Goal: Information Seeking & Learning: Learn about a topic

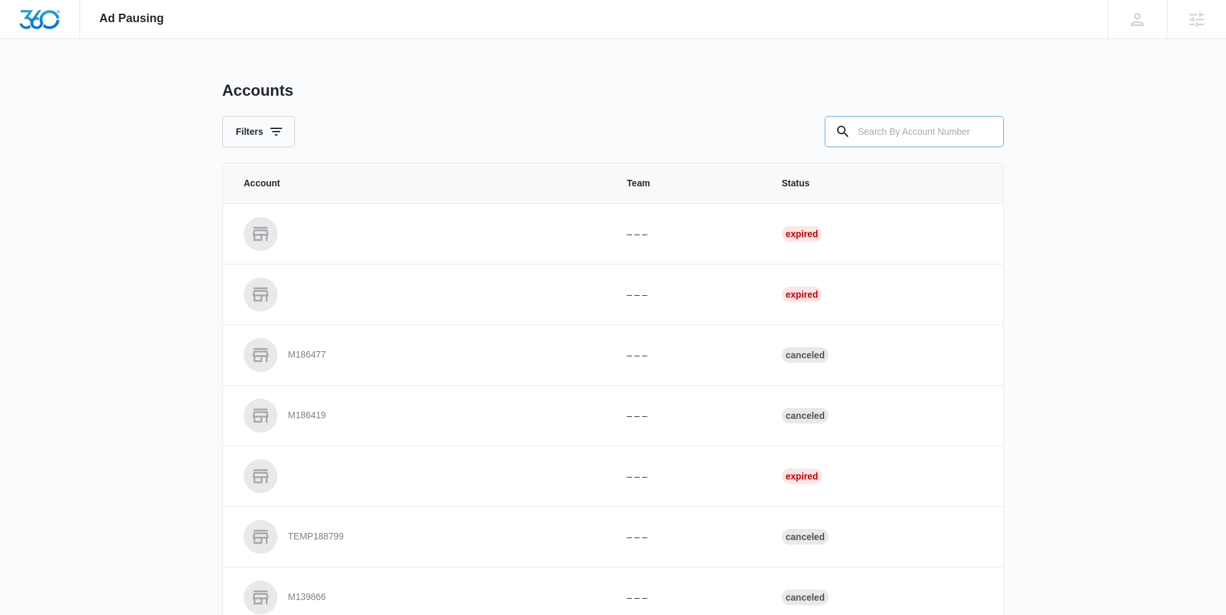
click at [936, 129] on input "text" at bounding box center [914, 131] width 179 height 31
type input "m313947"
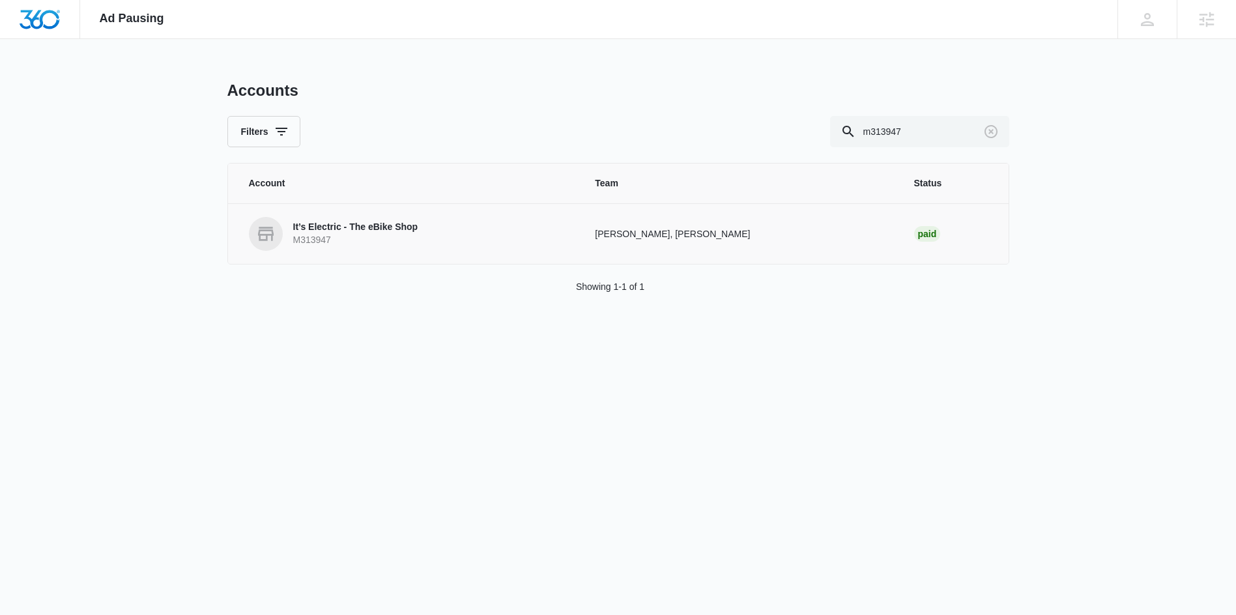
click at [388, 226] on p "It’s Electric - The eBike Shop" at bounding box center [355, 227] width 125 height 13
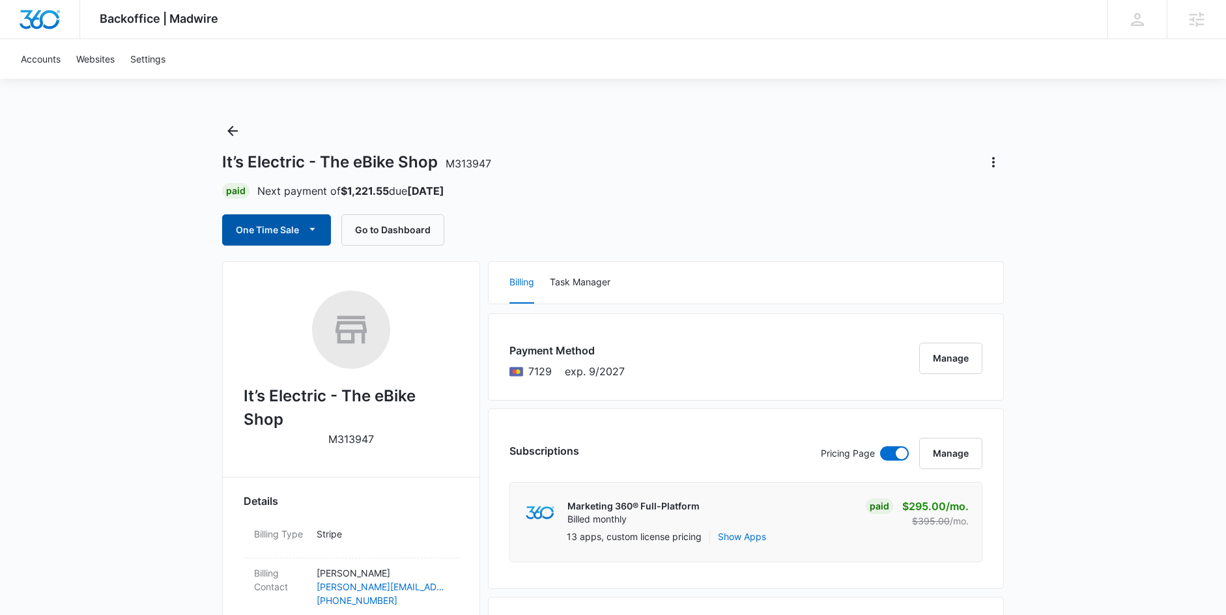
click at [273, 232] on button "One Time Sale" at bounding box center [276, 229] width 109 height 31
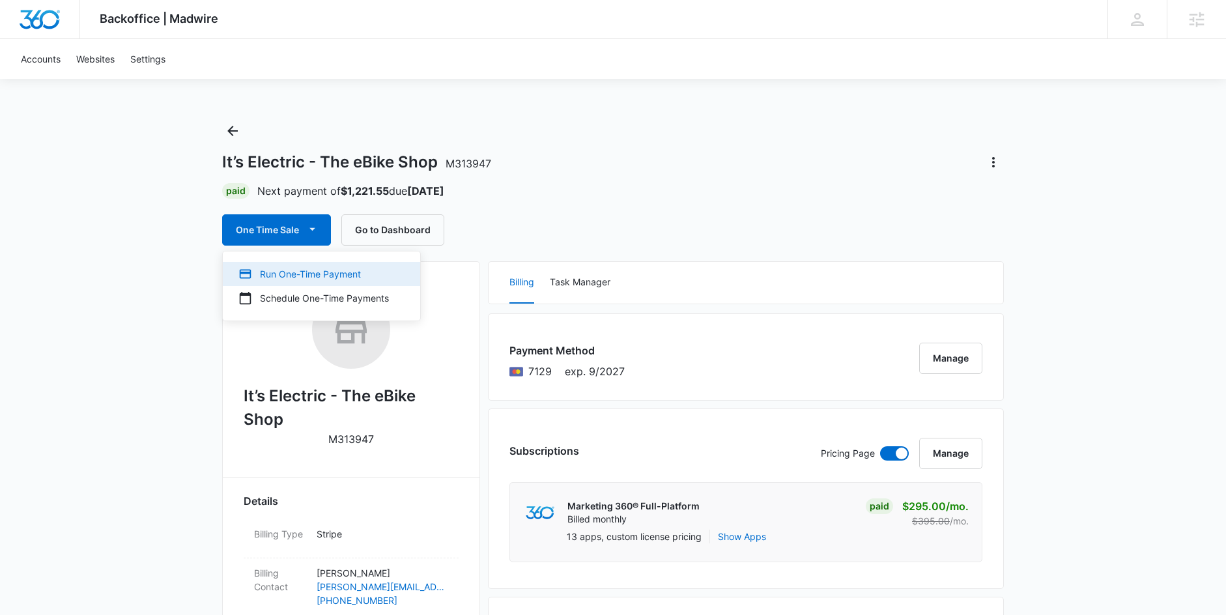
click at [312, 272] on div "Run One-Time Payment" at bounding box center [313, 274] width 150 height 14
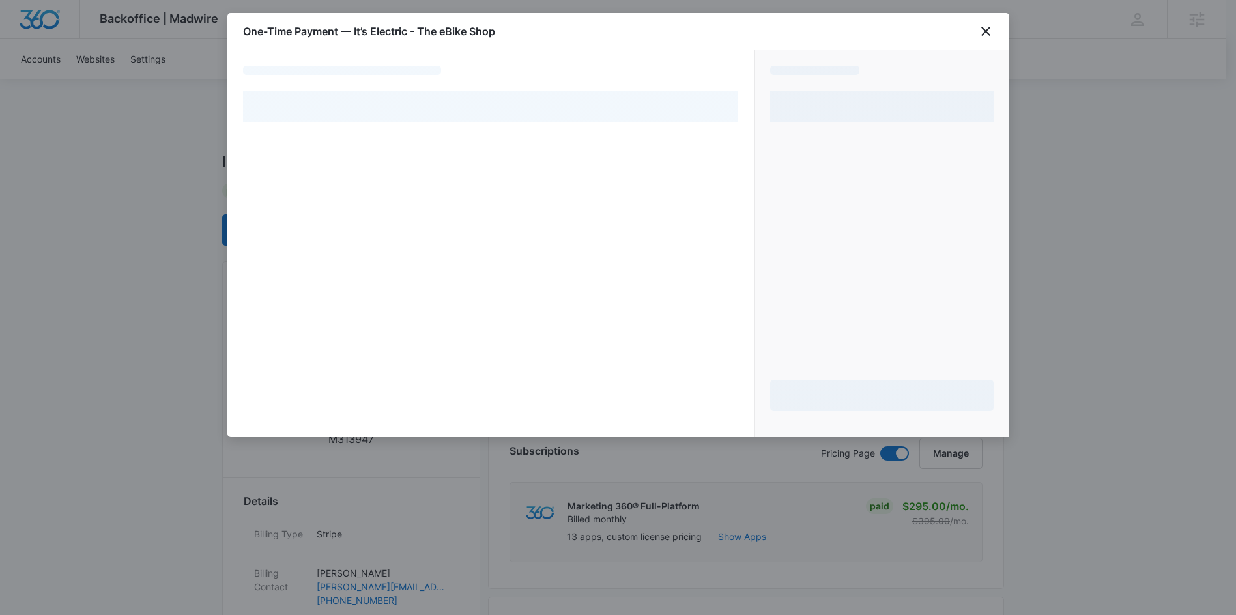
select select "pm_1RjLlJA4n8RTgNjUfg6dgeKK"
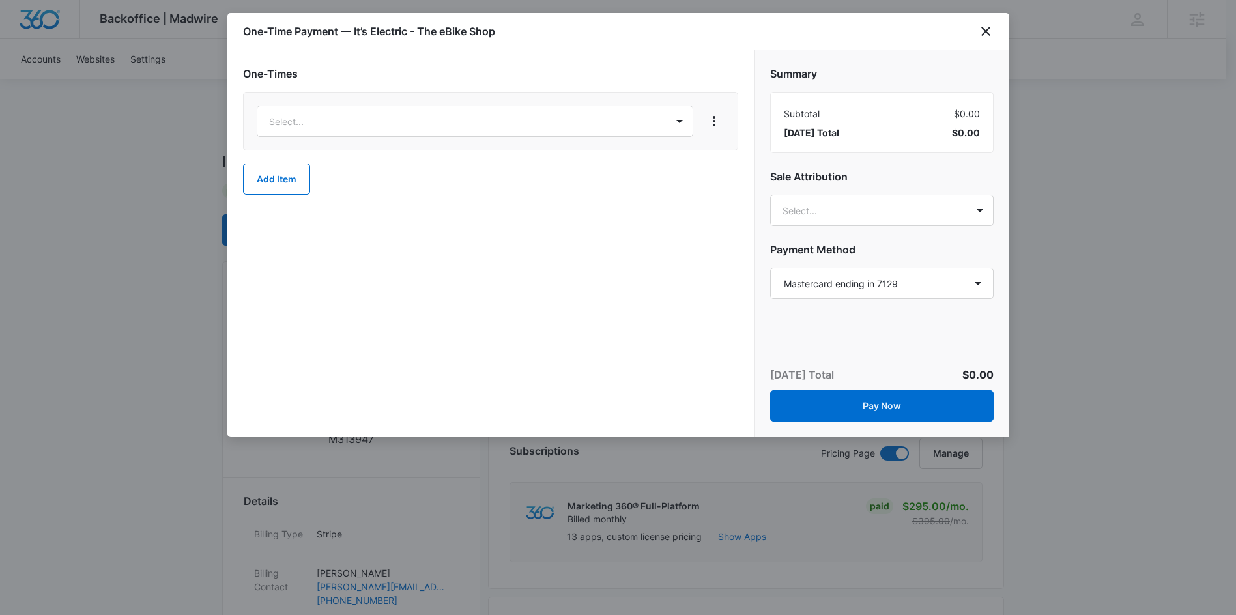
click at [526, 139] on div "Select..." at bounding box center [490, 121] width 495 height 59
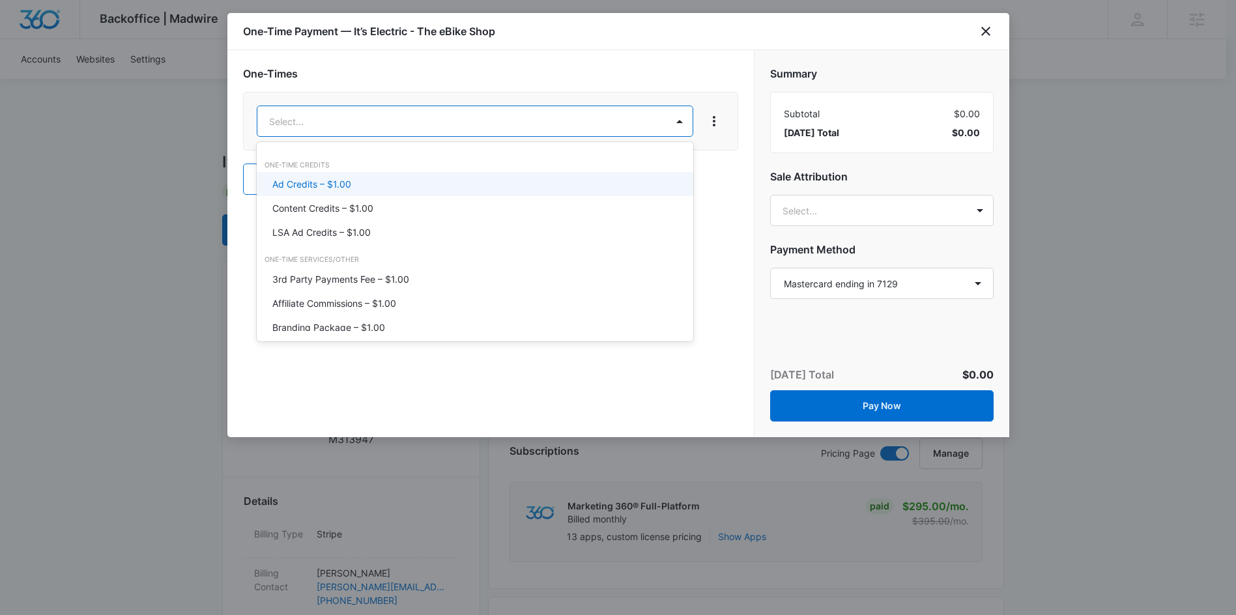
click at [347, 207] on p "Content Credits – $1.00" at bounding box center [322, 208] width 101 height 14
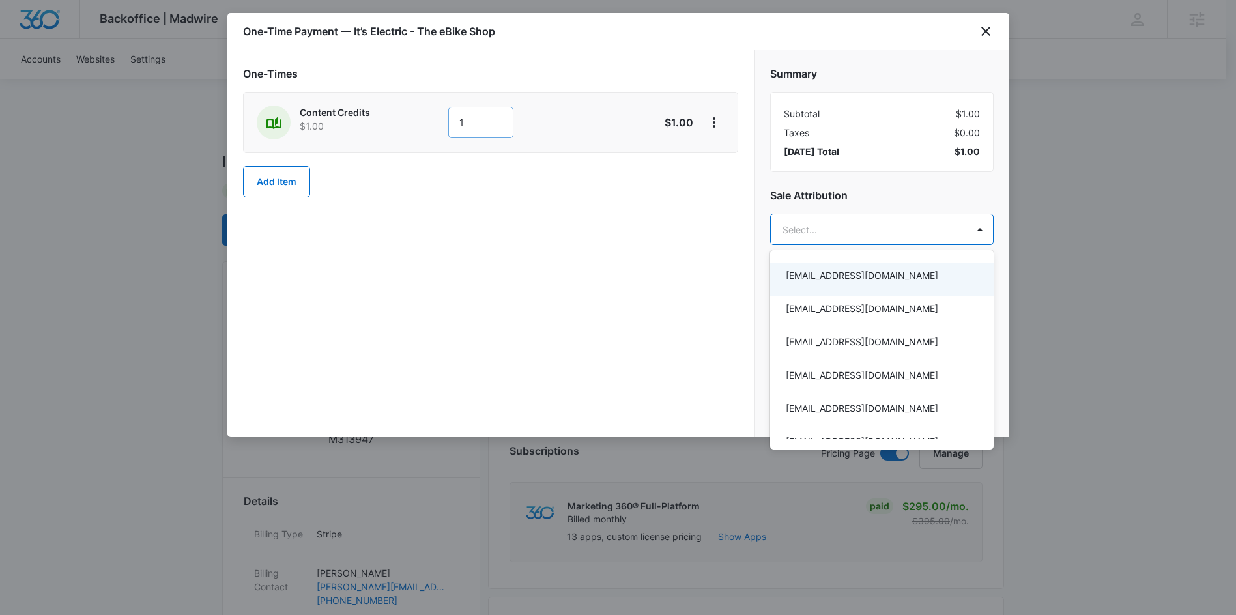
click at [474, 125] on div at bounding box center [618, 307] width 1236 height 615
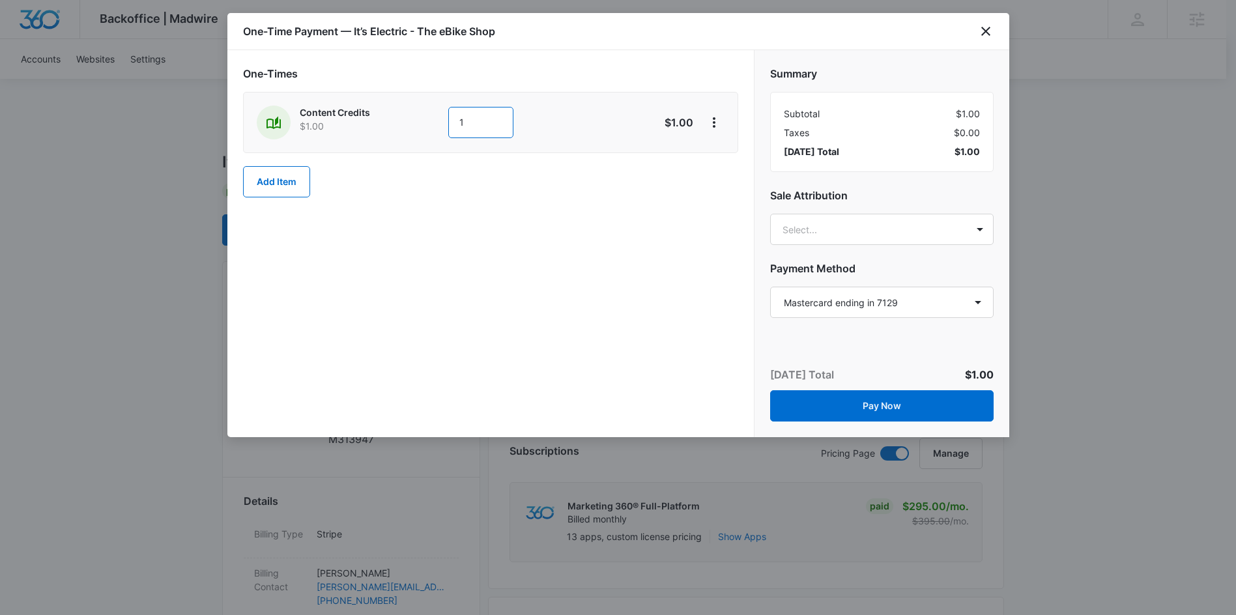
click at [474, 117] on input "1" at bounding box center [480, 122] width 65 height 31
type input "300"
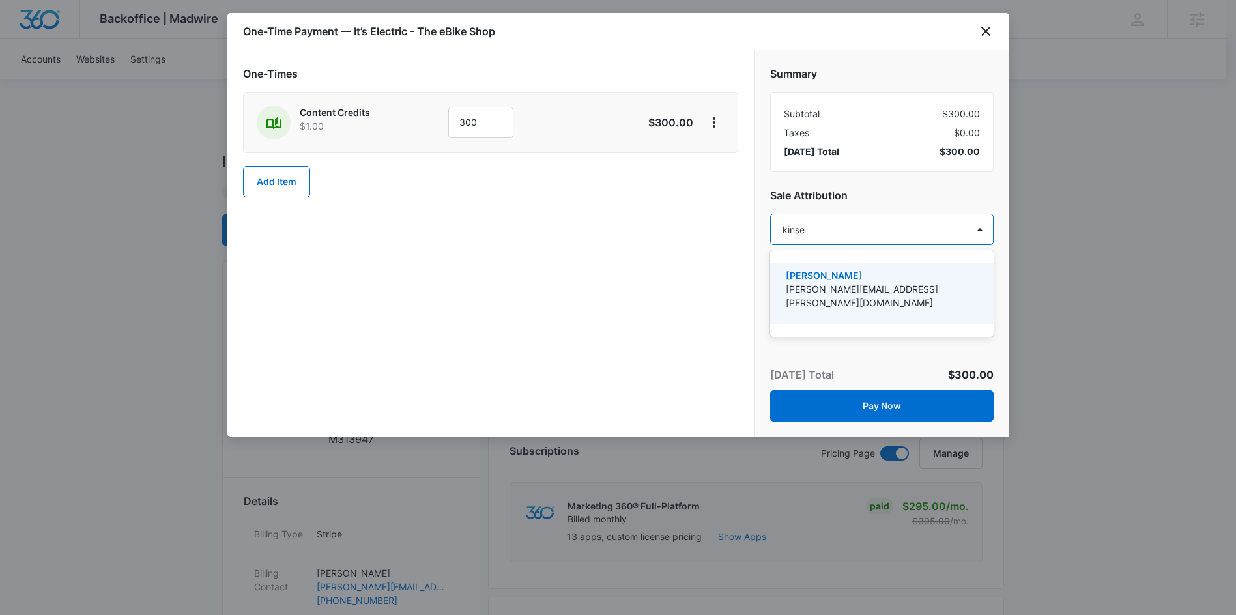
type input "kinsey"
click at [845, 265] on div "Kinsey Smith kinsey.smith@madwire.com" at bounding box center [881, 293] width 223 height 61
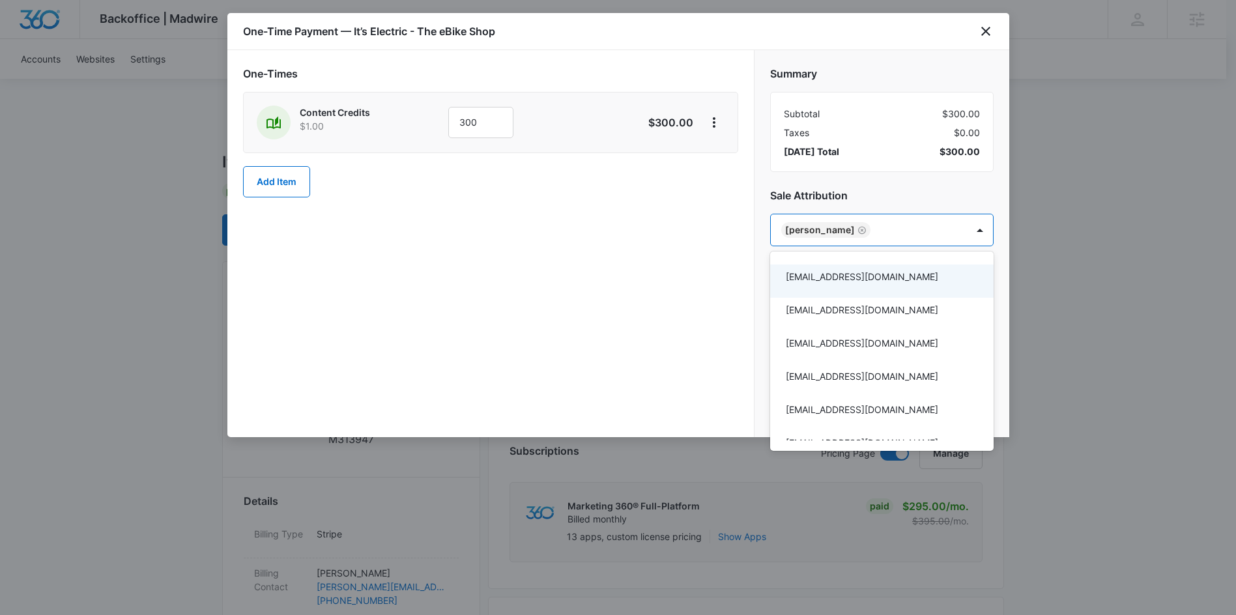
click at [679, 265] on div at bounding box center [618, 307] width 1236 height 615
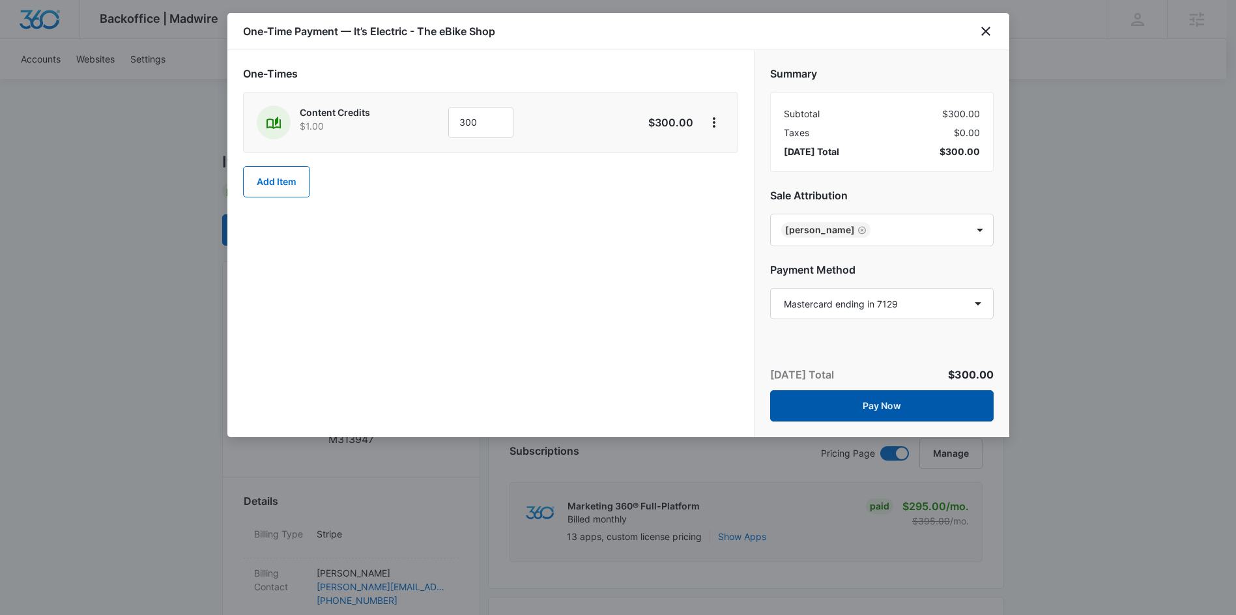
click at [892, 409] on button "Pay Now" at bounding box center [881, 405] width 223 height 31
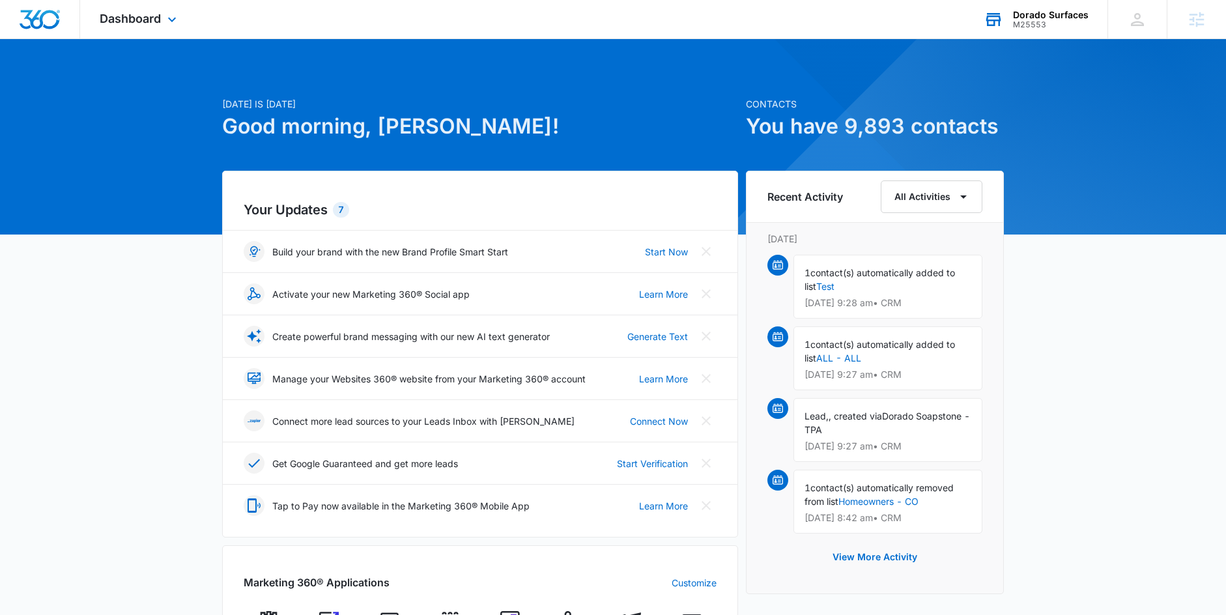
click at [991, 14] on icon at bounding box center [994, 20] width 20 height 20
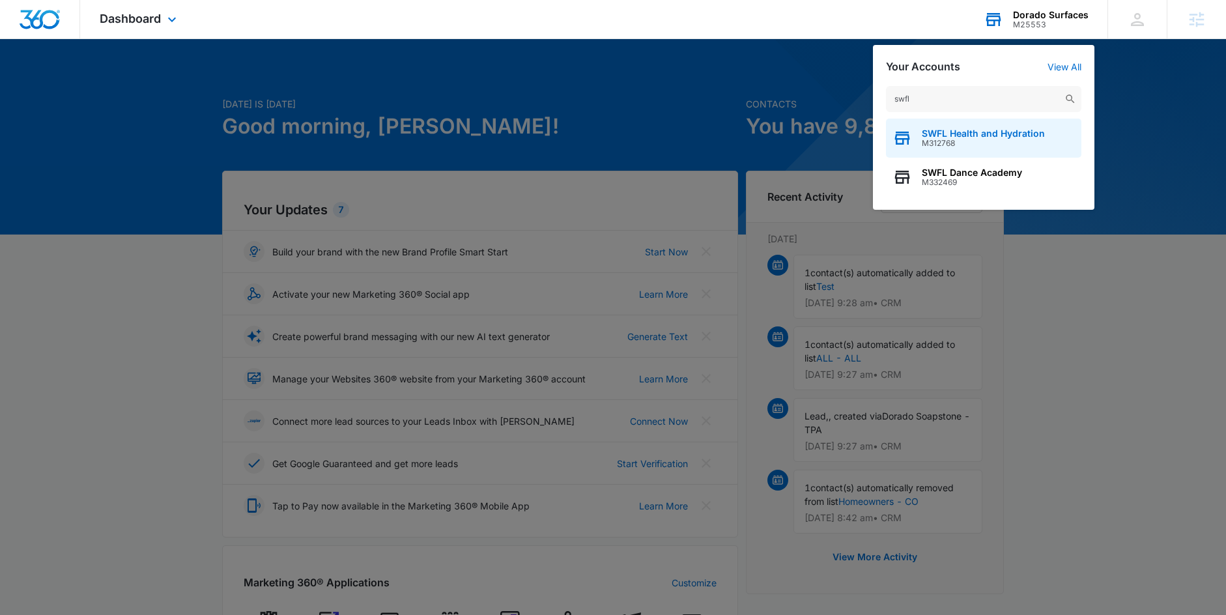
type input "swfl"
click at [961, 132] on span "SWFL Health and Hydration" at bounding box center [983, 133] width 123 height 10
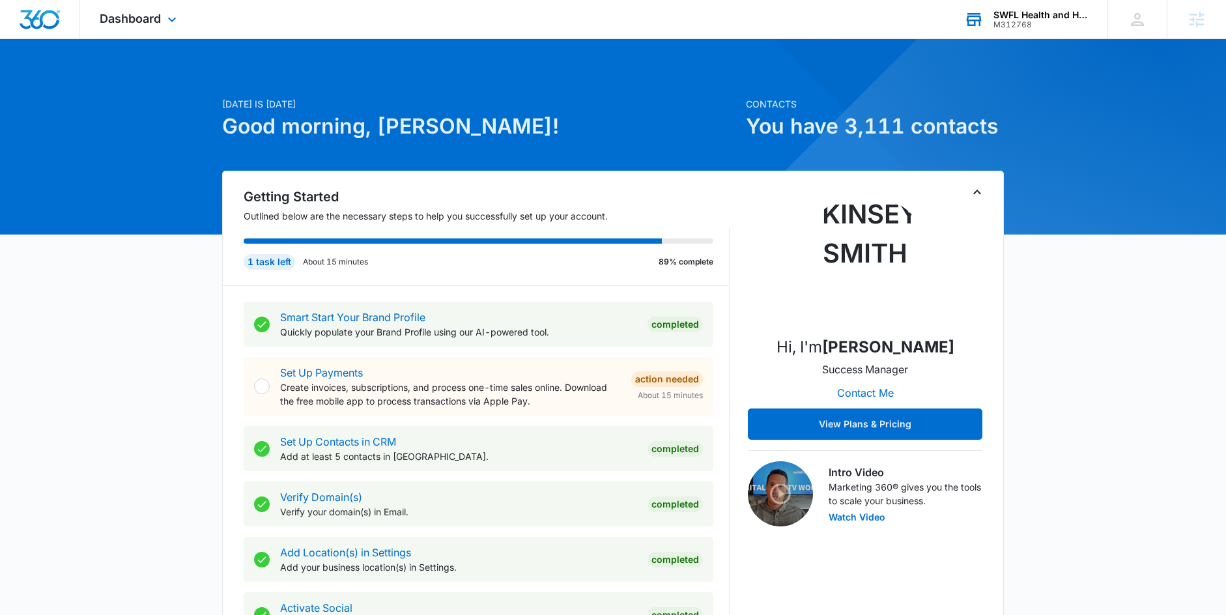
click at [169, 28] on div "Dashboard Apps Reputation Websites Forms CRM Email Social POS Content Ads Intel…" at bounding box center [139, 19] width 119 height 38
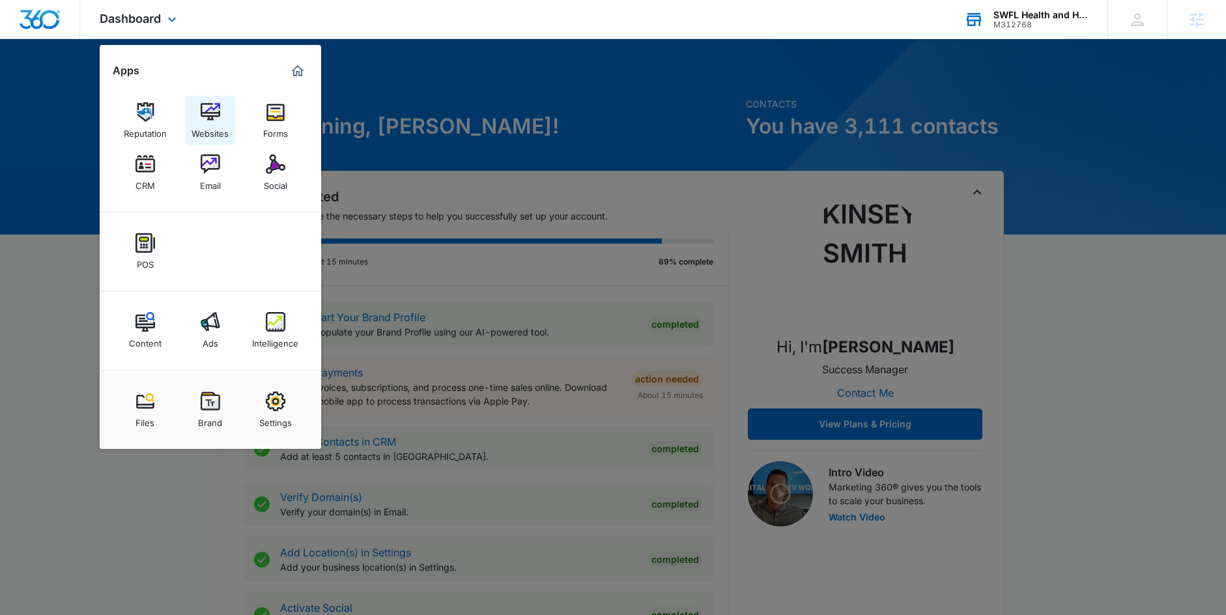
click at [233, 128] on link "Websites" at bounding box center [211, 121] width 50 height 50
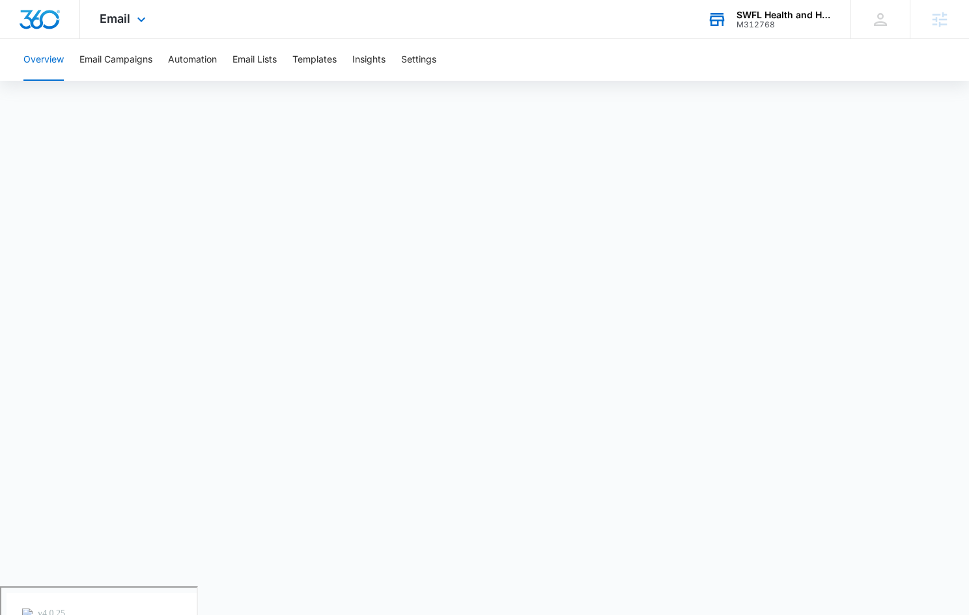
click at [759, 10] on div "SWFL Health and Hydration" at bounding box center [784, 15] width 95 height 10
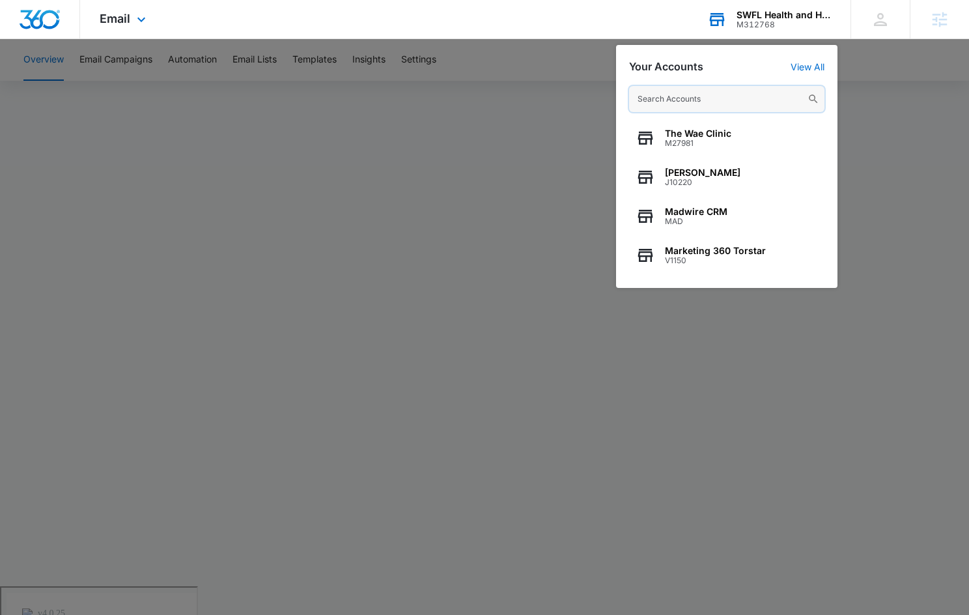
click at [673, 100] on input "text" at bounding box center [726, 99] width 195 height 26
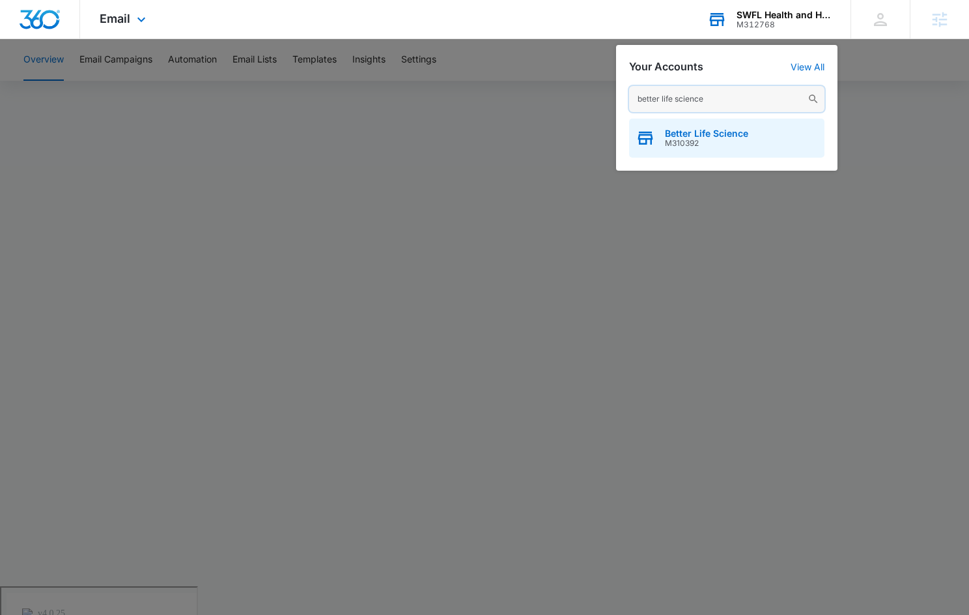
type input "better life science"
click at [682, 132] on span "Better Life Science" at bounding box center [706, 133] width 83 height 10
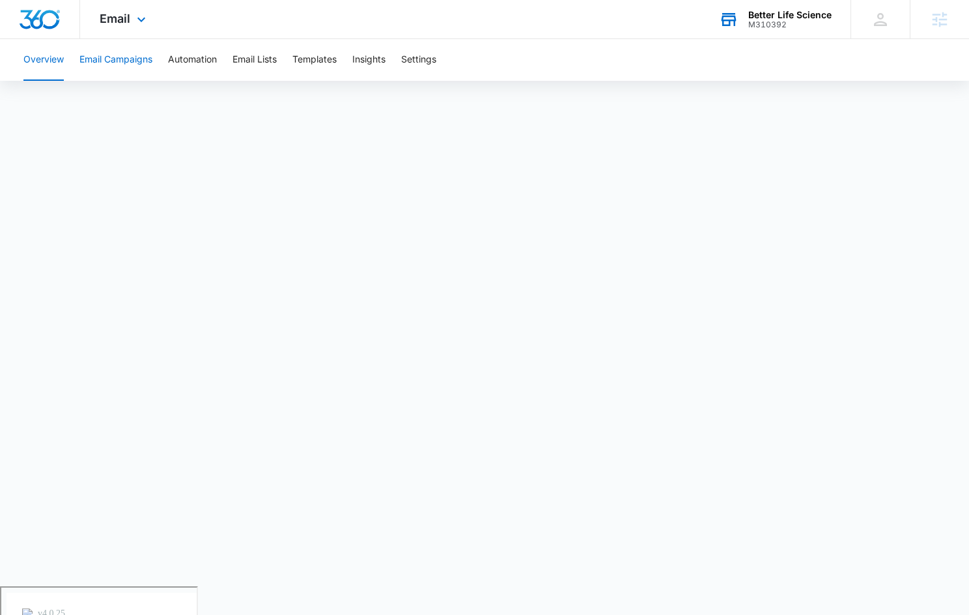
click at [124, 65] on button "Email Campaigns" at bounding box center [115, 60] width 73 height 42
click at [101, 16] on span "Email" at bounding box center [115, 19] width 31 height 14
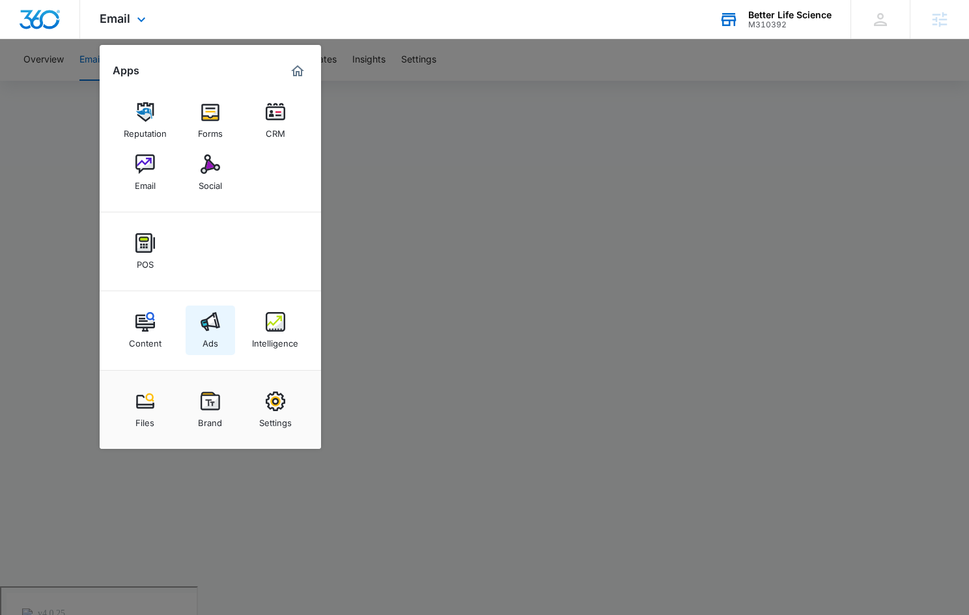
click at [203, 317] on img at bounding box center [211, 322] width 20 height 20
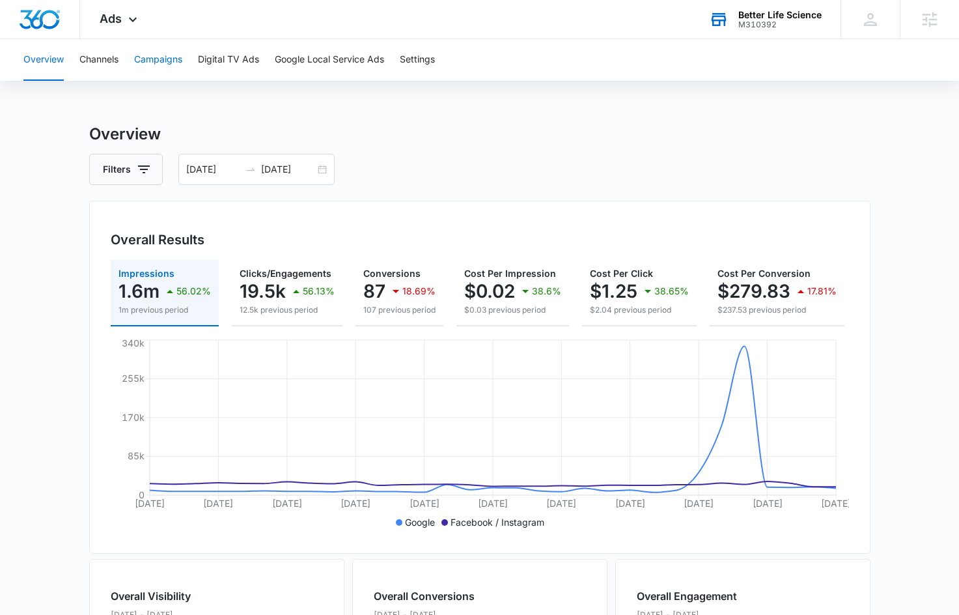
click at [179, 44] on button "Campaigns" at bounding box center [158, 60] width 48 height 42
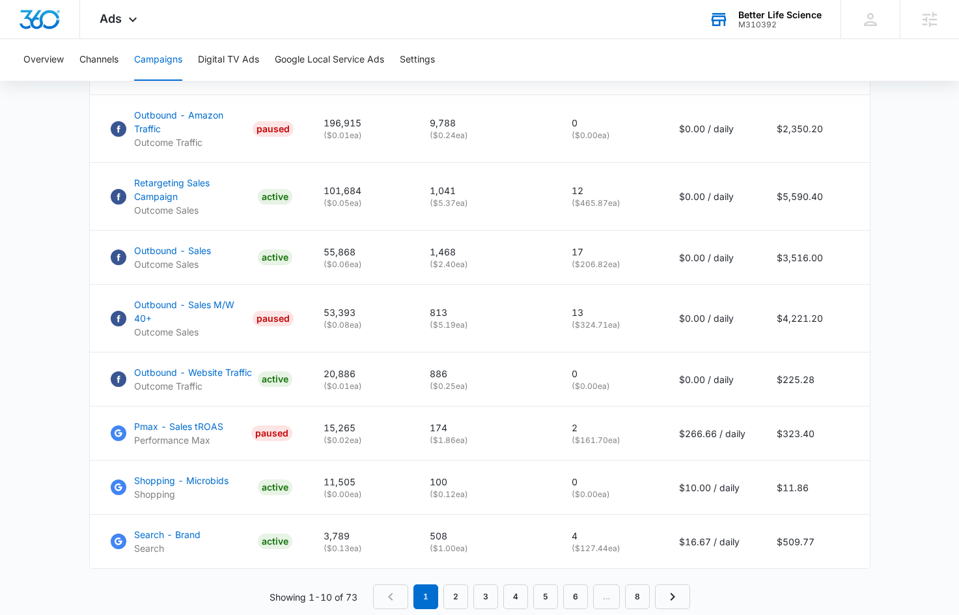
scroll to position [808, 0]
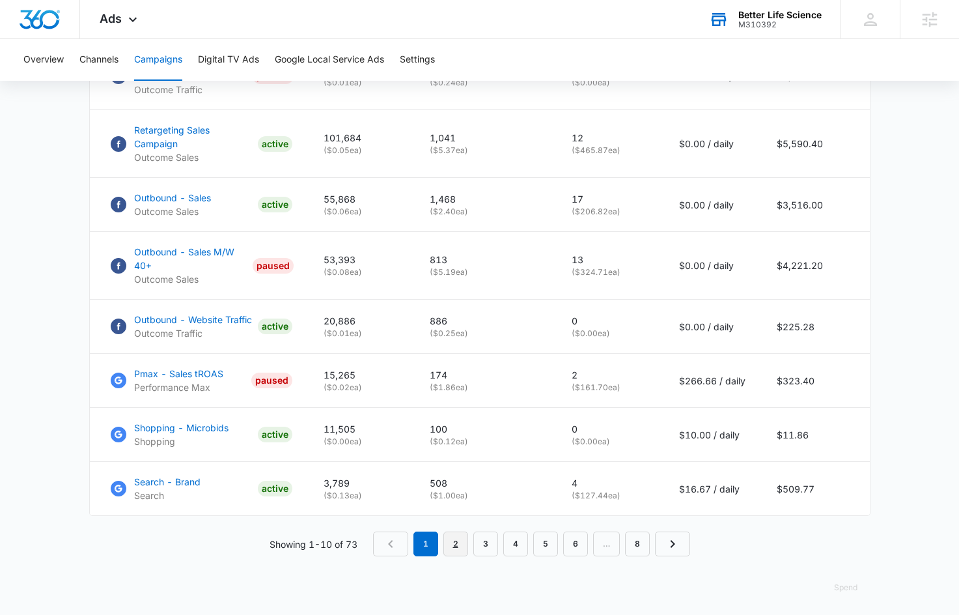
click at [464, 547] on link "2" at bounding box center [456, 544] width 25 height 25
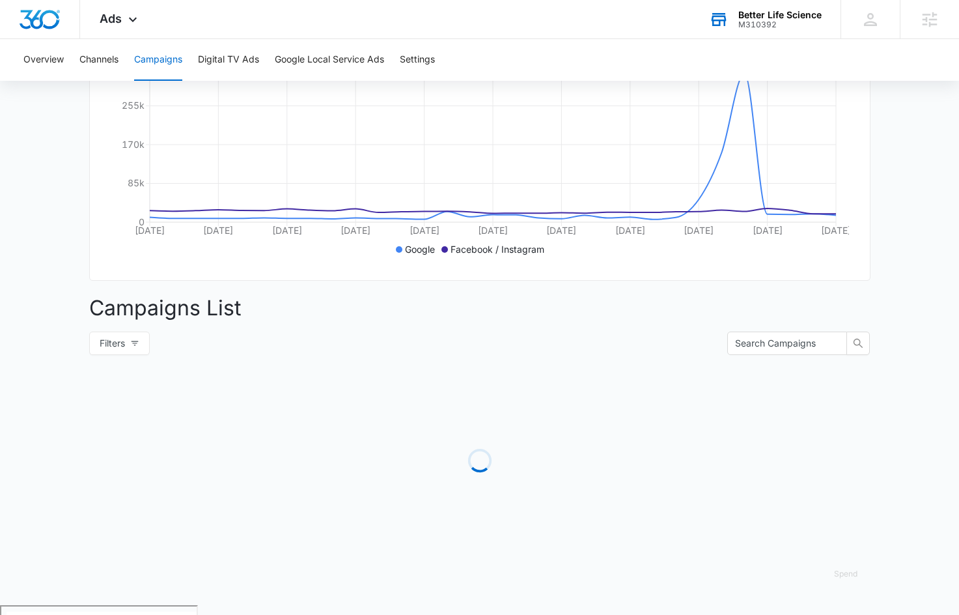
scroll to position [904, 0]
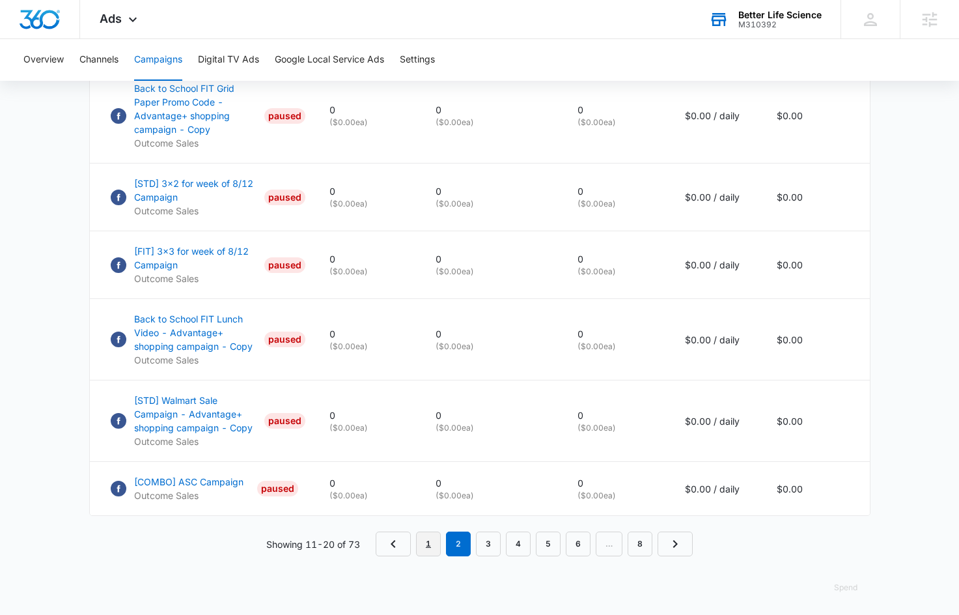
click at [429, 542] on link "1" at bounding box center [428, 544] width 25 height 25
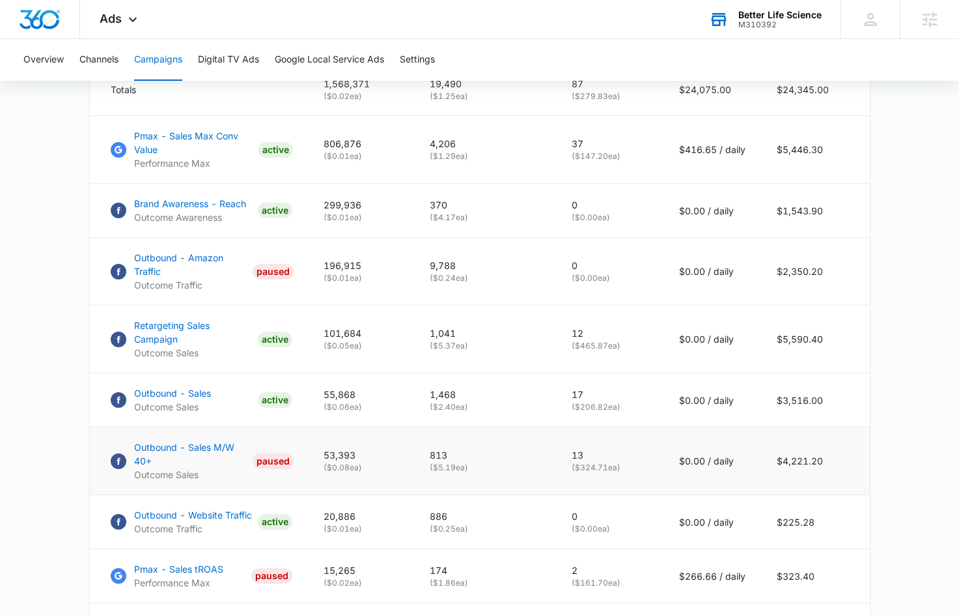
scroll to position [627, 0]
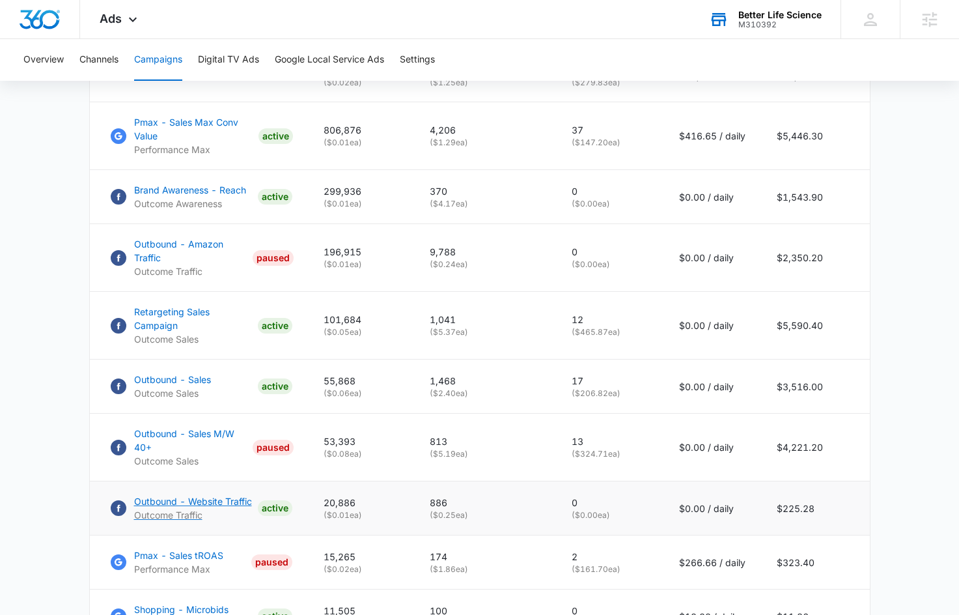
click at [227, 499] on p "Outbound - Website Traffic" at bounding box center [193, 501] width 118 height 14
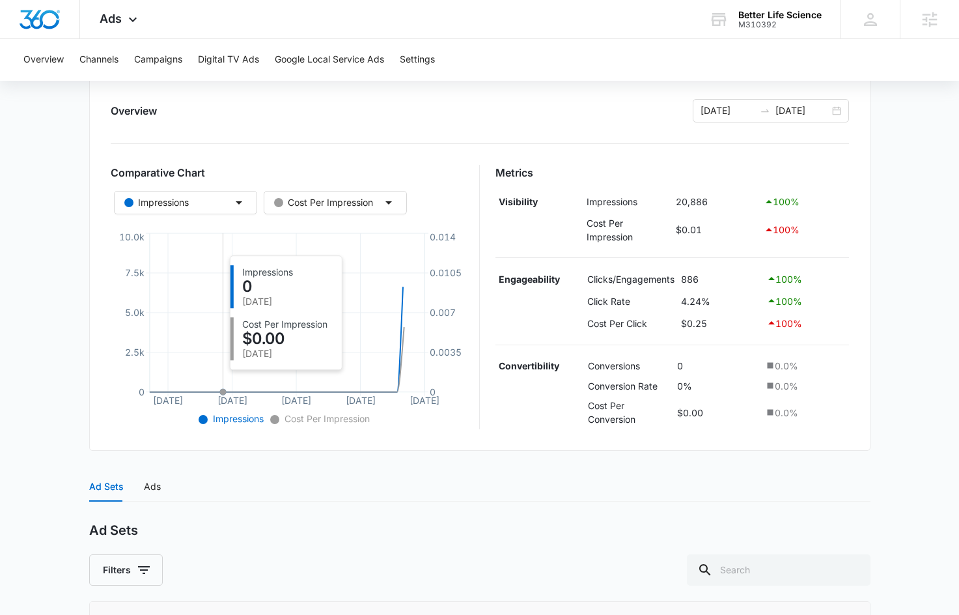
scroll to position [246, 0]
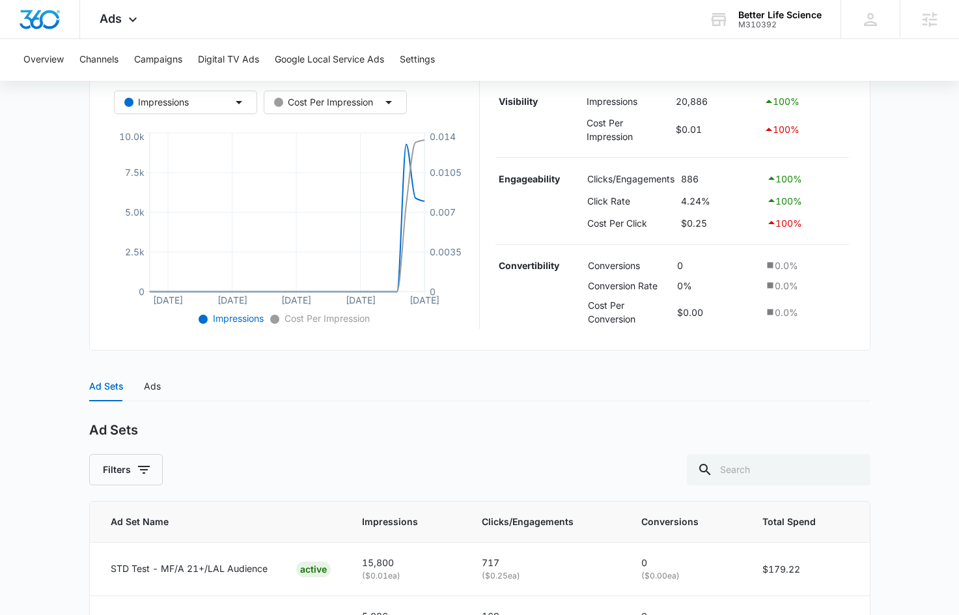
click at [163, 392] on div "Ad Sets Ads" at bounding box center [480, 386] width 782 height 30
click at [134, 388] on div "Ad Sets Ads" at bounding box center [125, 386] width 72 height 30
click at [144, 386] on div "Ads" at bounding box center [152, 386] width 17 height 14
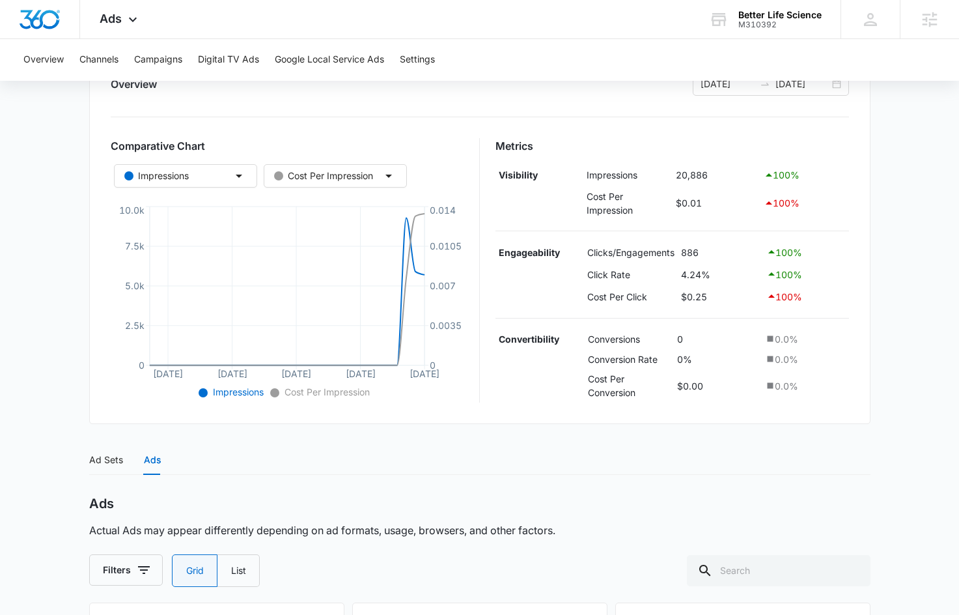
scroll to position [270, 0]
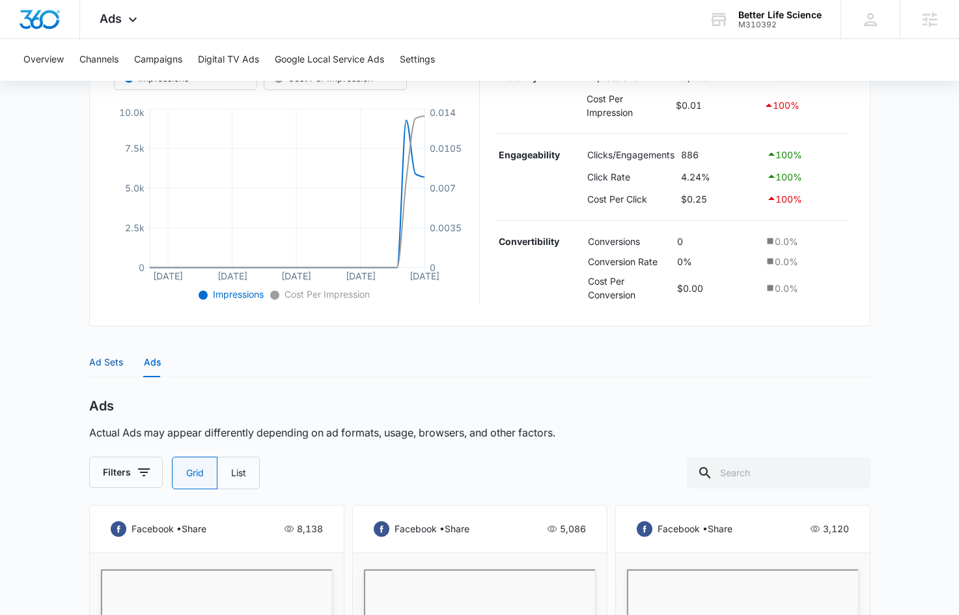
click at [102, 369] on div "Ad Sets" at bounding box center [106, 362] width 34 height 14
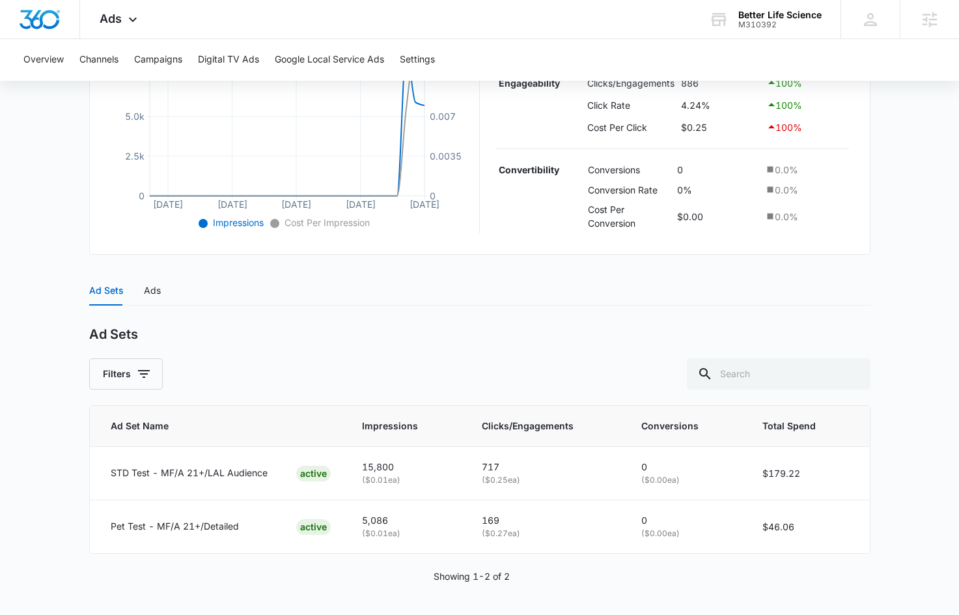
scroll to position [329, 0]
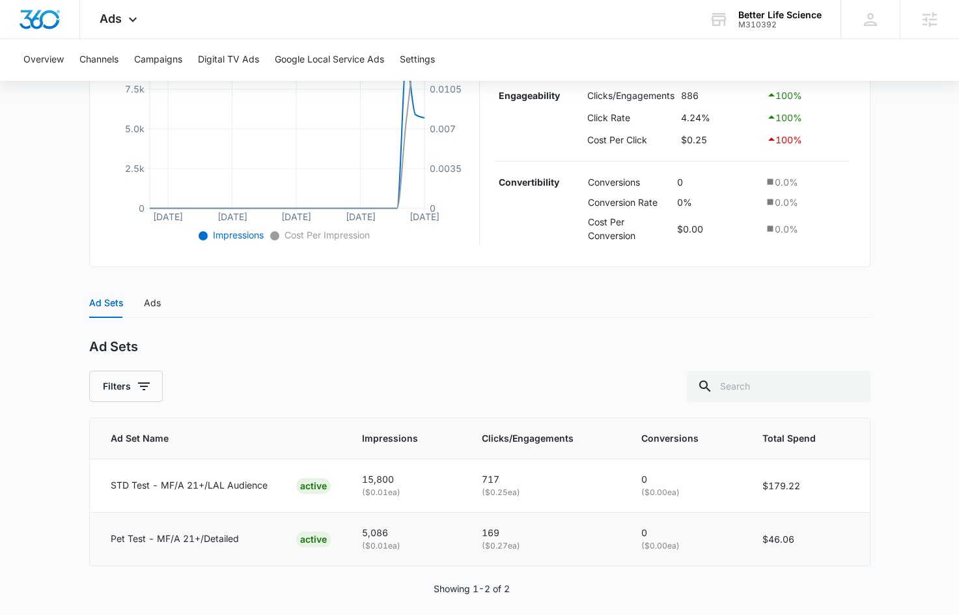
click at [195, 535] on p "Pet Test - MF/A 21+/Detailed" at bounding box center [175, 539] width 128 height 14
click at [231, 490] on p "STD Test - MF/A 21+/LAL Audience" at bounding box center [189, 485] width 157 height 14
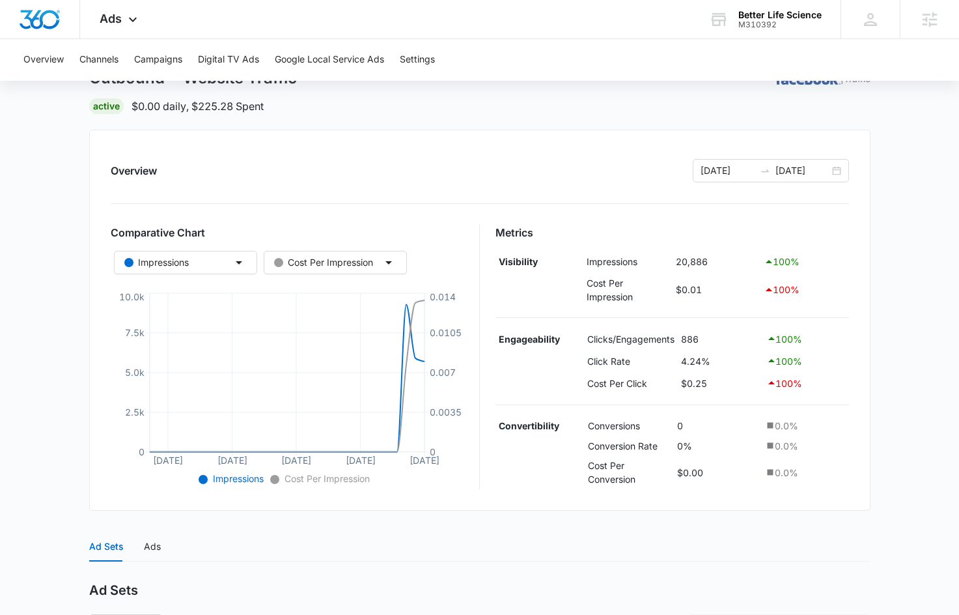
scroll to position [0, 0]
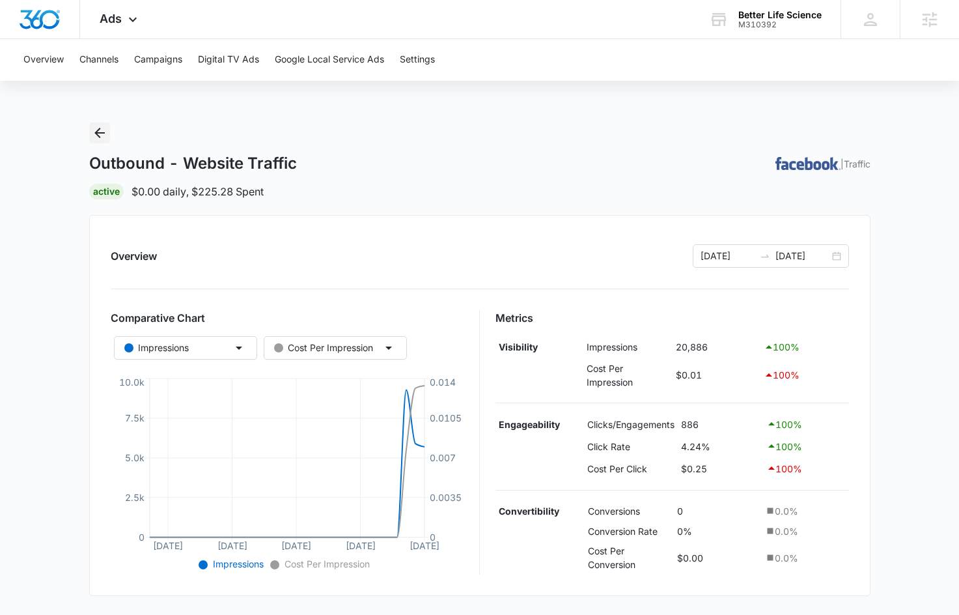
drag, startPoint x: 103, startPoint y: 135, endPoint x: 149, endPoint y: 141, distance: 46.0
click at [104, 135] on icon "Back" at bounding box center [100, 133] width 16 height 16
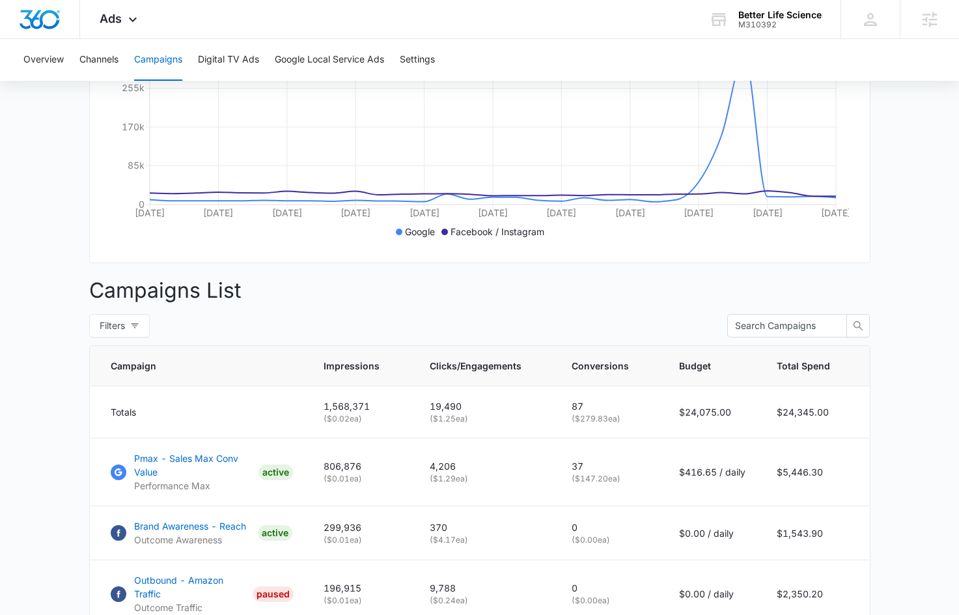
scroll to position [371, 0]
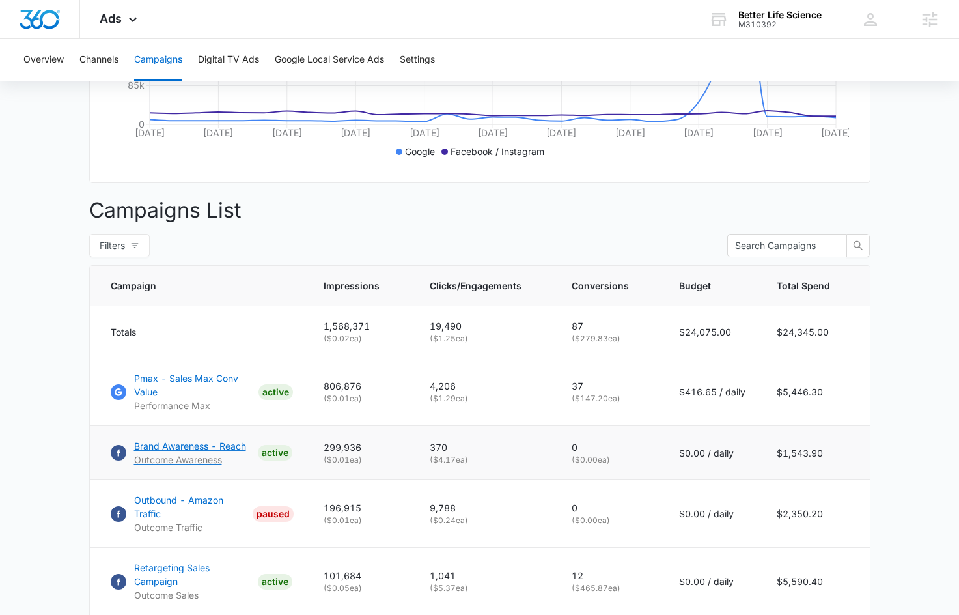
click at [195, 453] on p "Brand Awareness - Reach" at bounding box center [190, 446] width 112 height 14
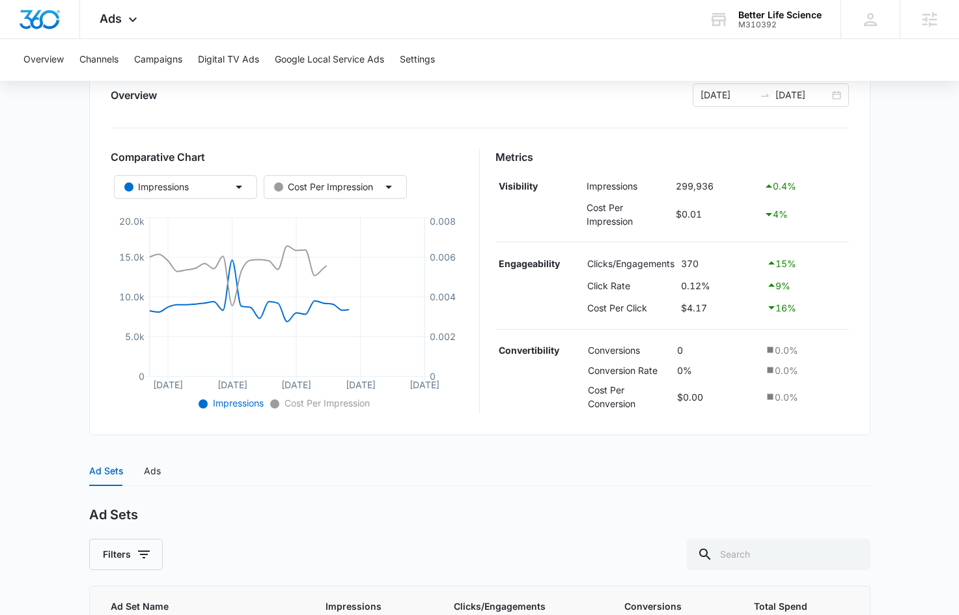
scroll to position [341, 0]
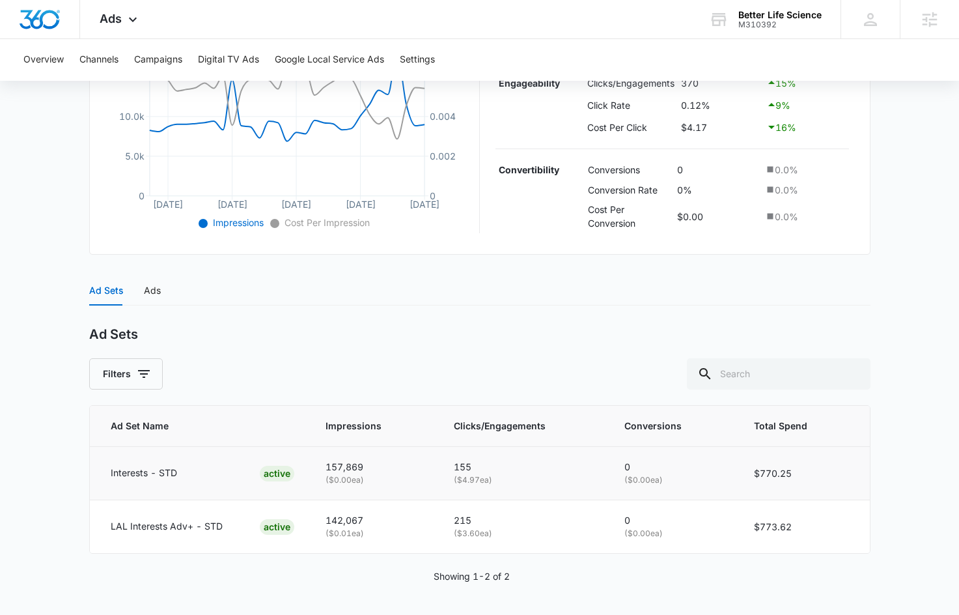
click at [138, 479] on p "Interests - STD" at bounding box center [144, 473] width 66 height 14
click at [152, 291] on div "Ads" at bounding box center [152, 290] width 17 height 14
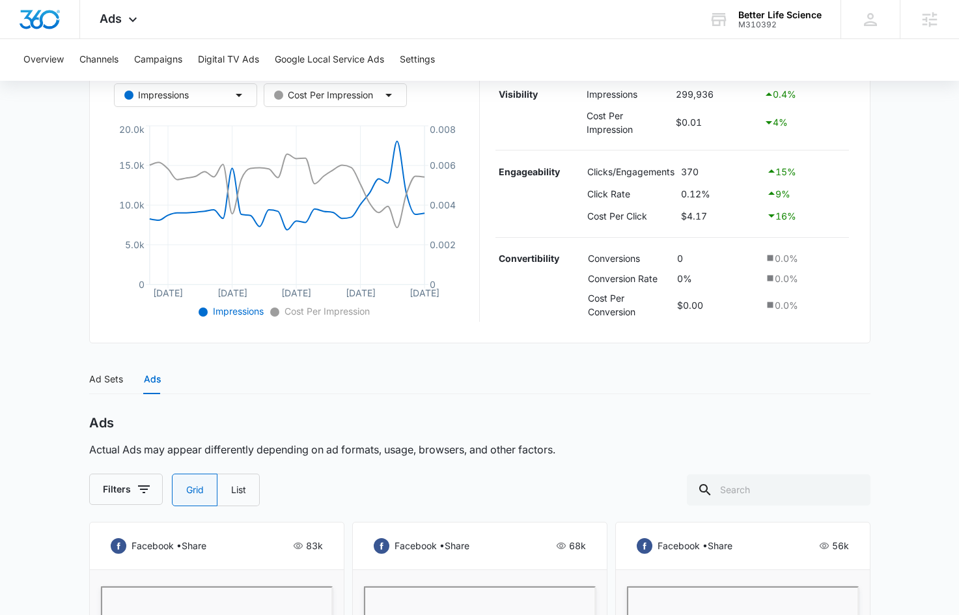
scroll to position [0, 0]
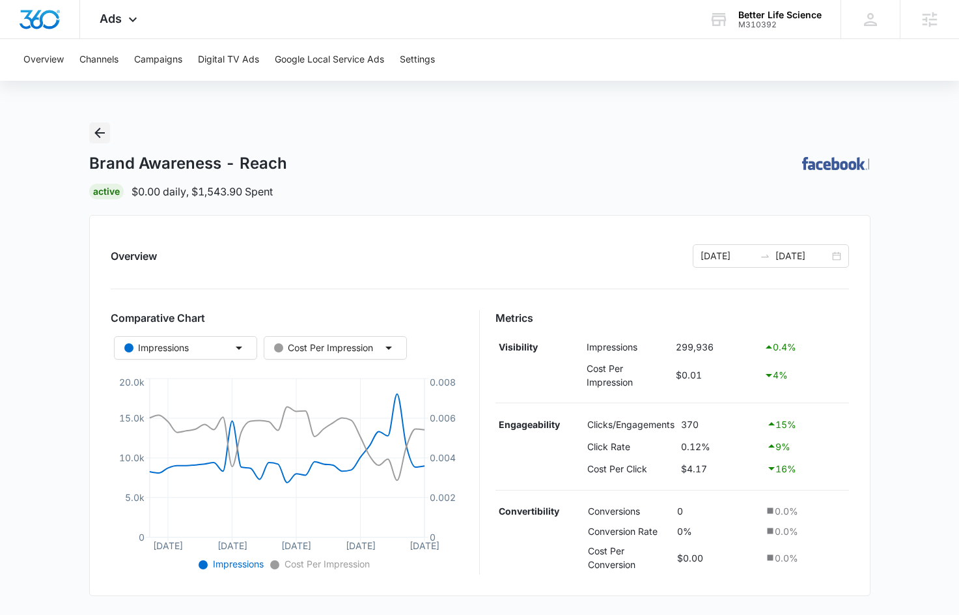
click at [90, 129] on button "Back" at bounding box center [99, 132] width 21 height 21
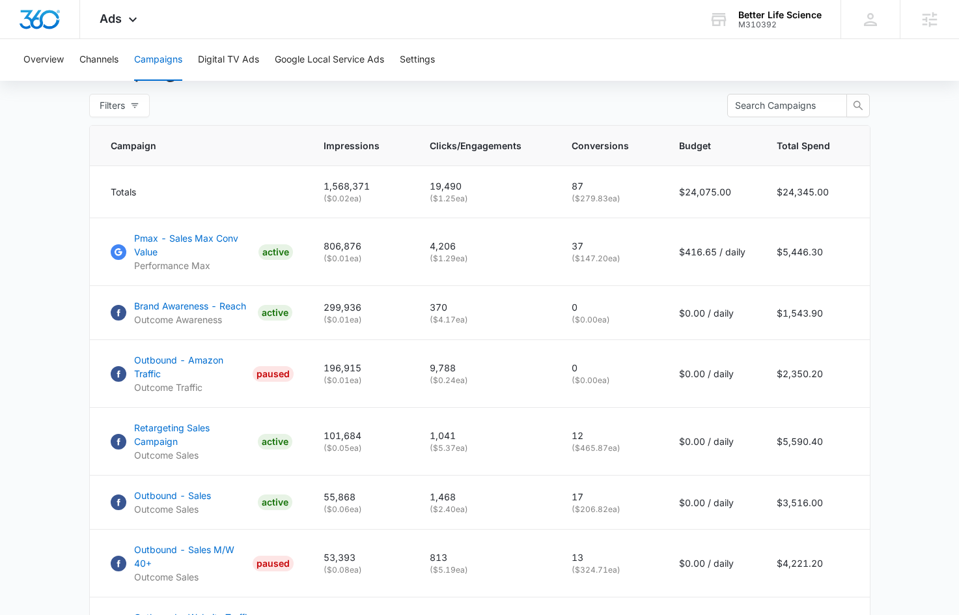
scroll to position [561, 0]
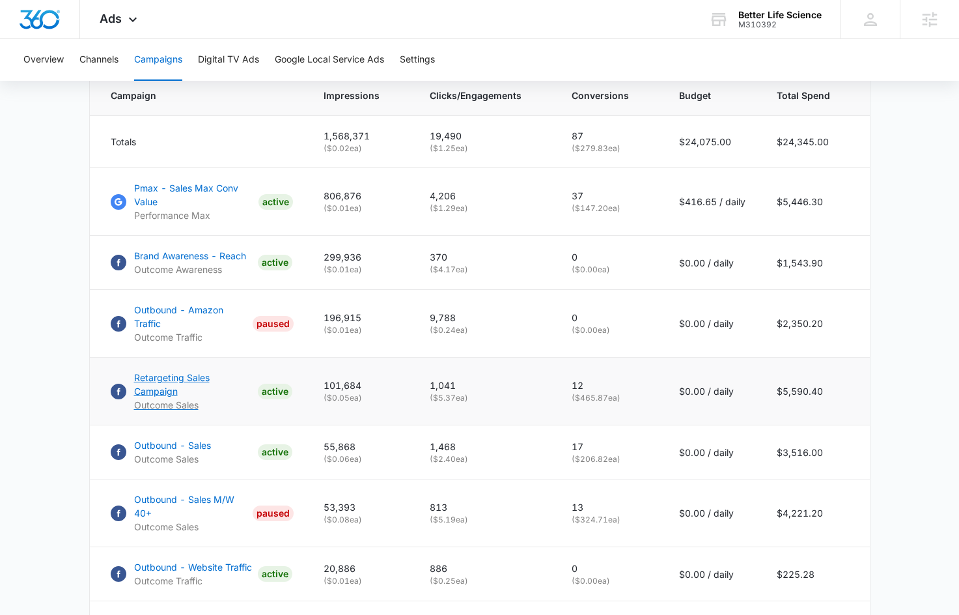
click at [225, 383] on p "Retargeting Sales Campaign" at bounding box center [193, 384] width 119 height 27
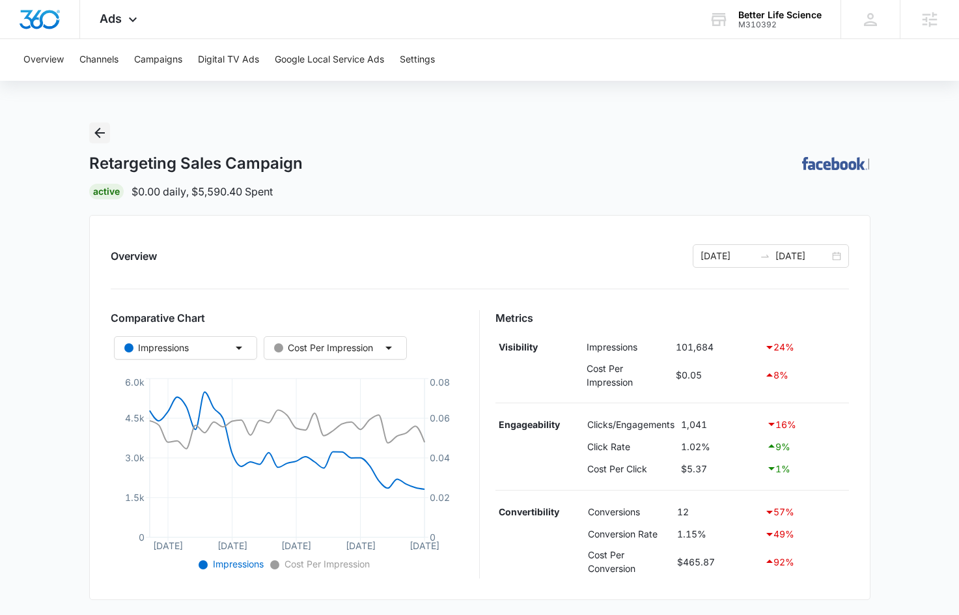
click at [94, 127] on icon "Back" at bounding box center [100, 133] width 16 height 16
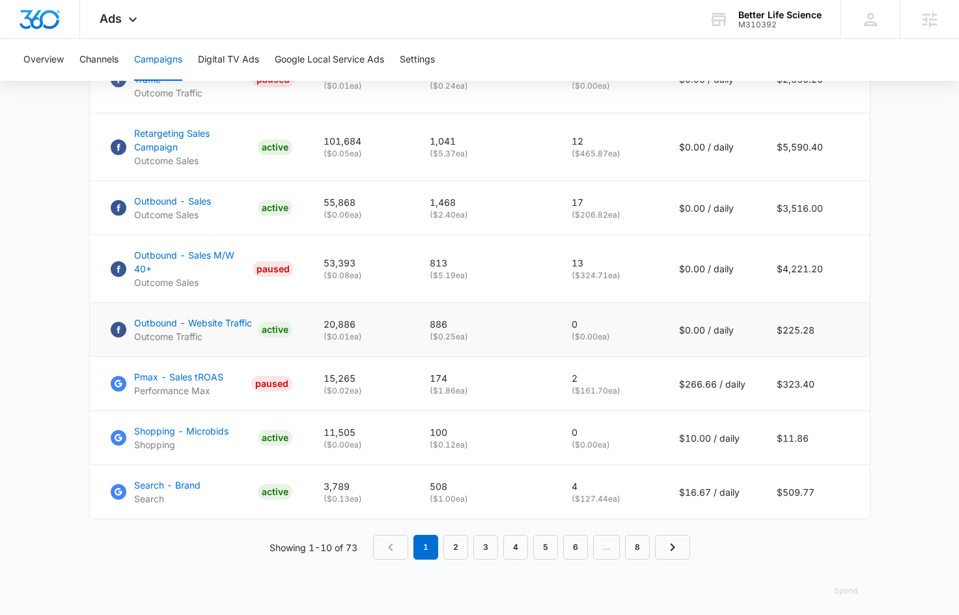
scroll to position [808, 0]
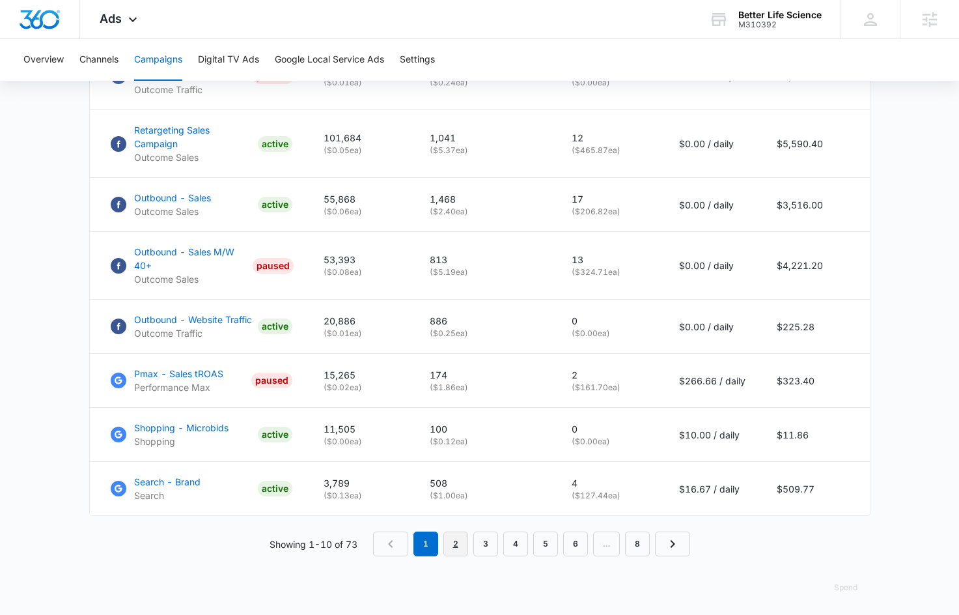
click at [467, 537] on link "2" at bounding box center [456, 544] width 25 height 25
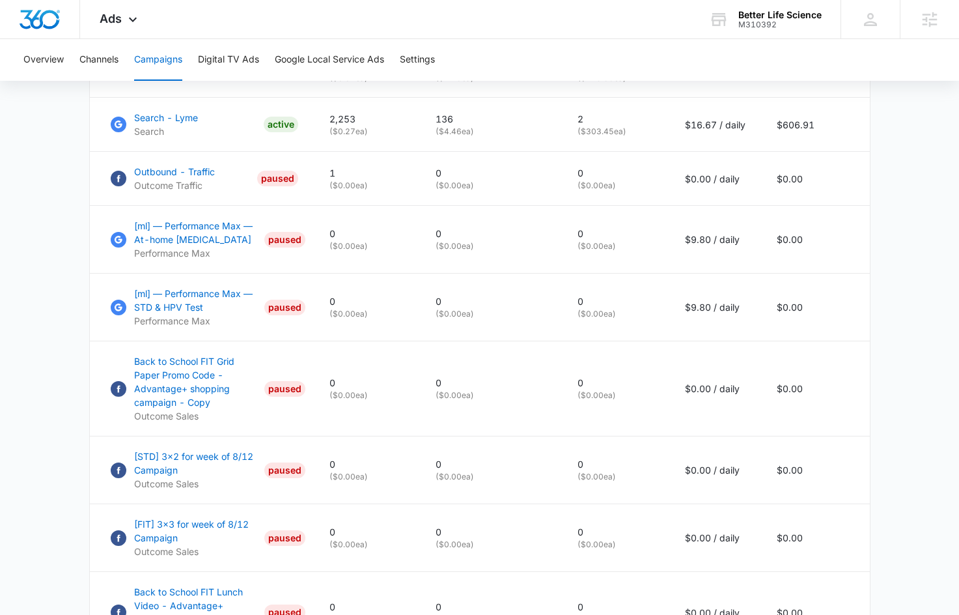
scroll to position [563, 0]
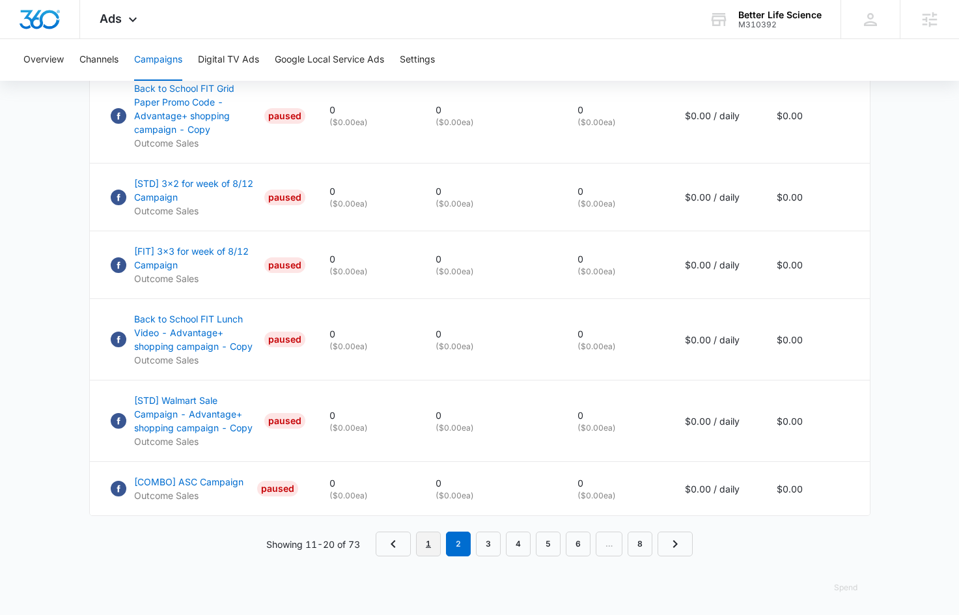
click at [422, 543] on link "1" at bounding box center [428, 544] width 25 height 25
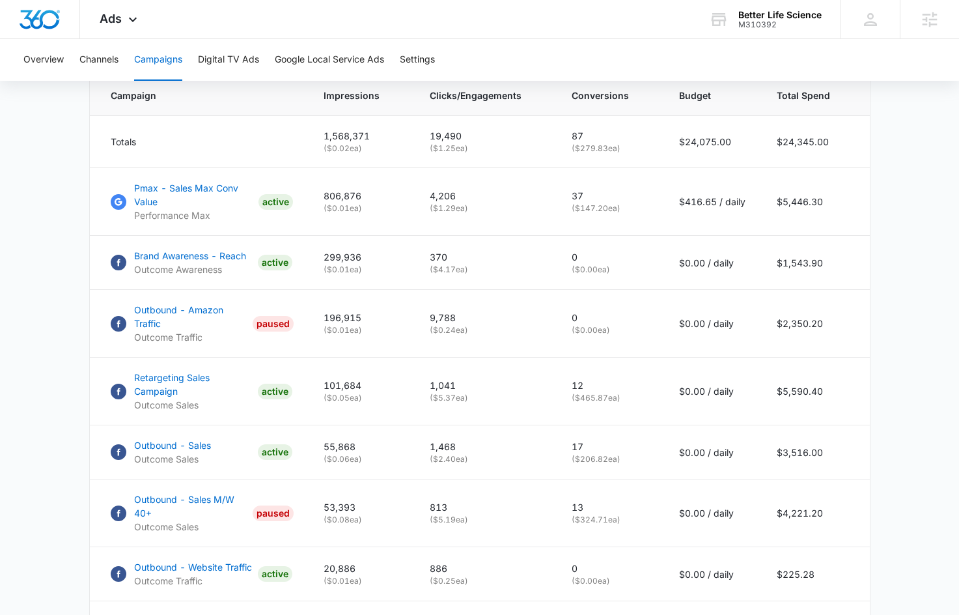
scroll to position [560, 0]
click at [192, 263] on p "Brand Awareness - Reach" at bounding box center [190, 256] width 112 height 14
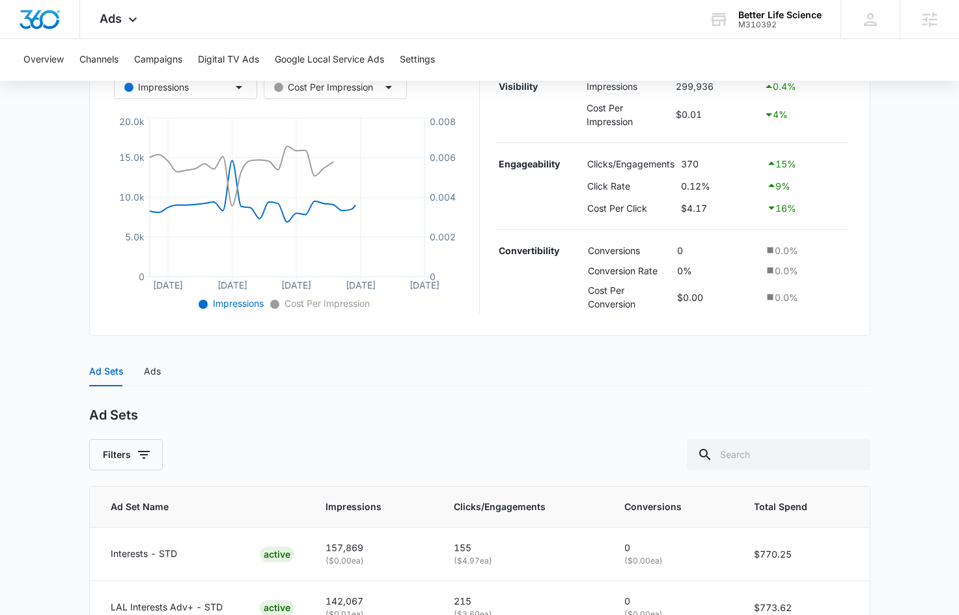
scroll to position [341, 0]
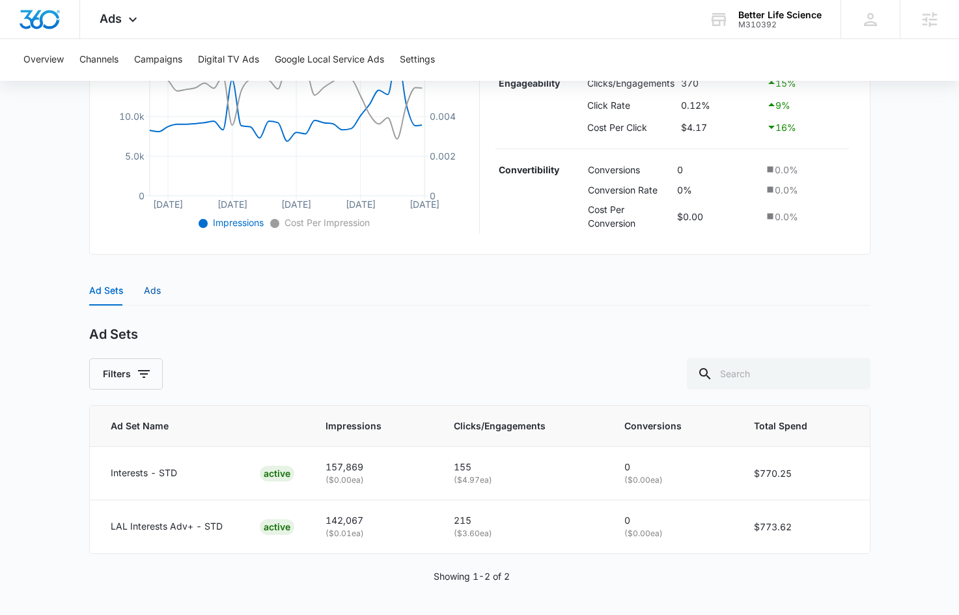
click at [152, 289] on div "Ads" at bounding box center [152, 290] width 17 height 14
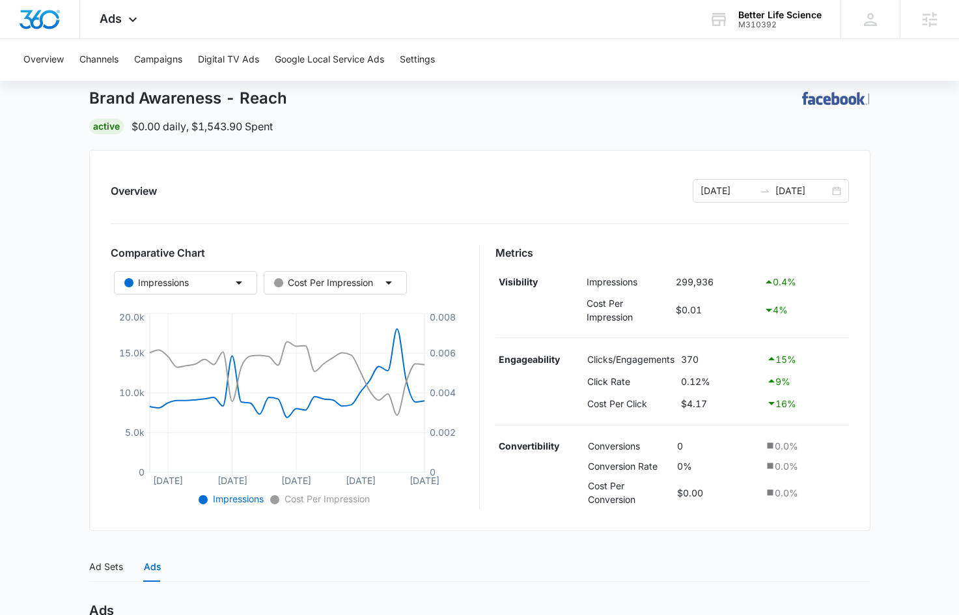
scroll to position [0, 0]
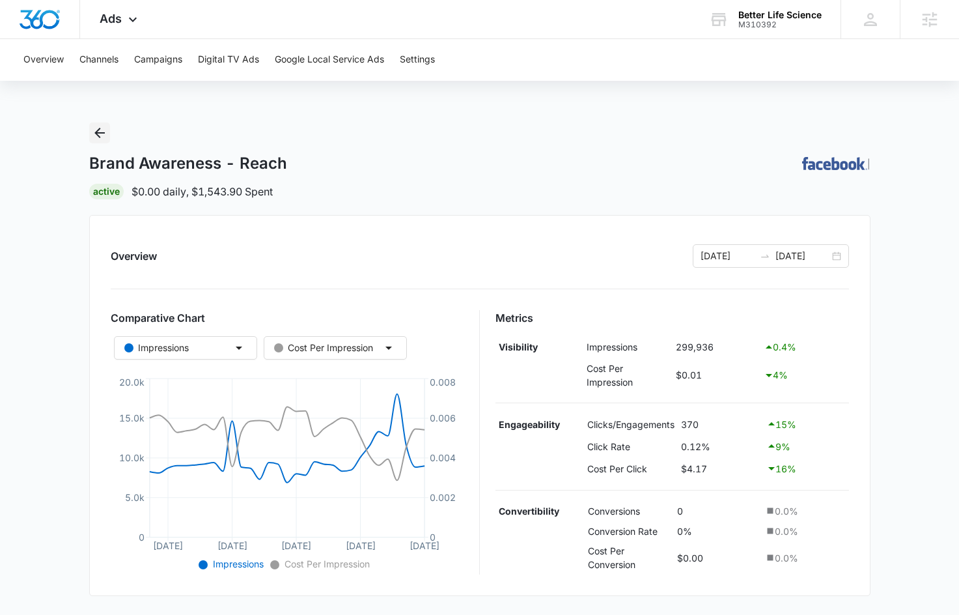
click at [109, 133] on button "Back" at bounding box center [99, 132] width 21 height 21
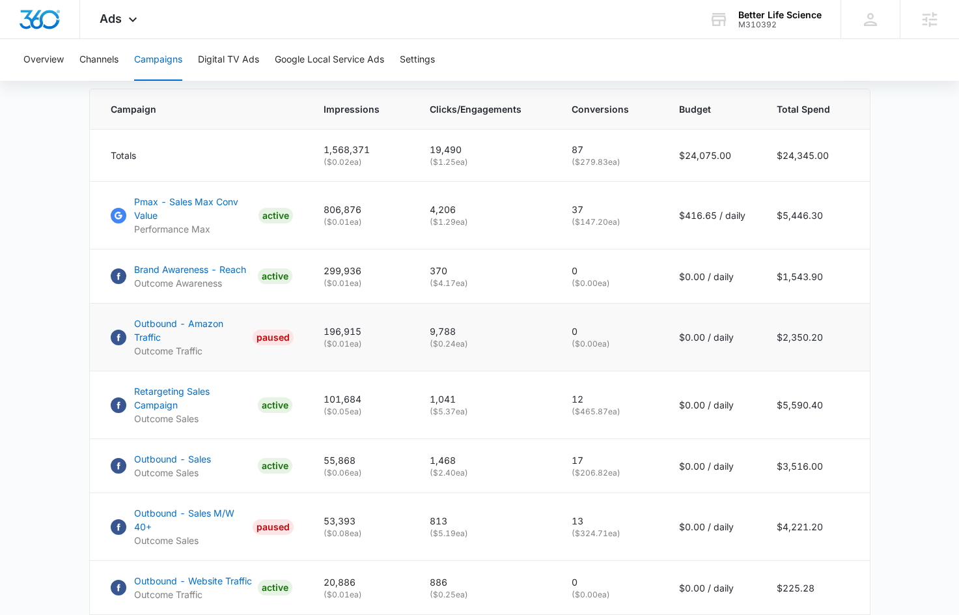
scroll to position [698, 0]
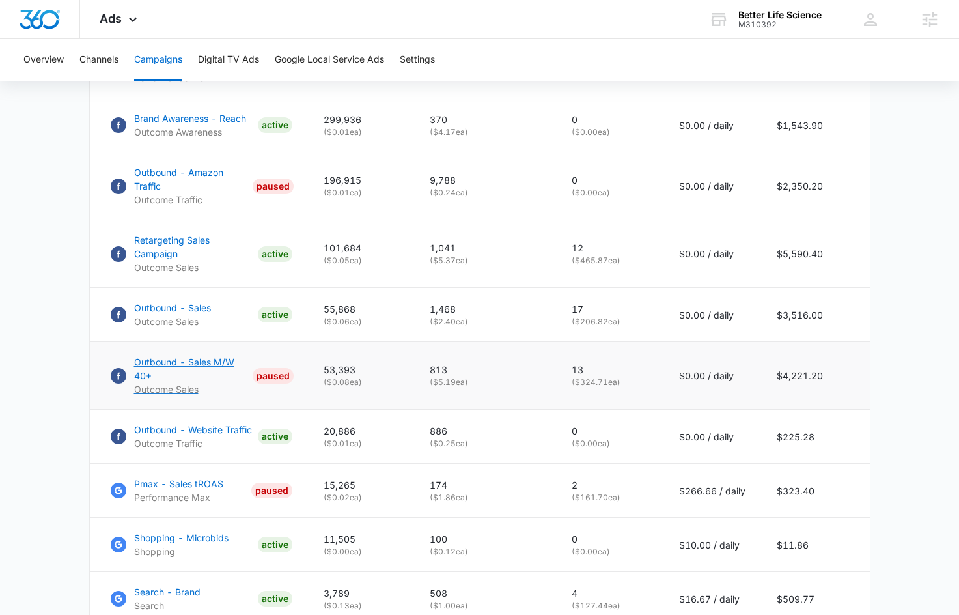
click at [210, 363] on p "Outbound - Sales M/W 40+" at bounding box center [191, 368] width 114 height 27
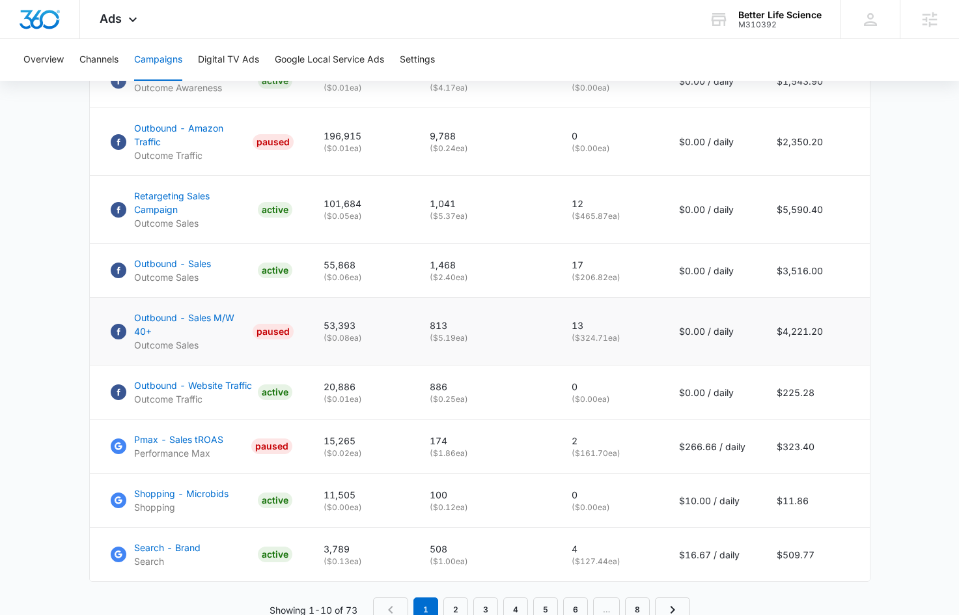
scroll to position [801, 0]
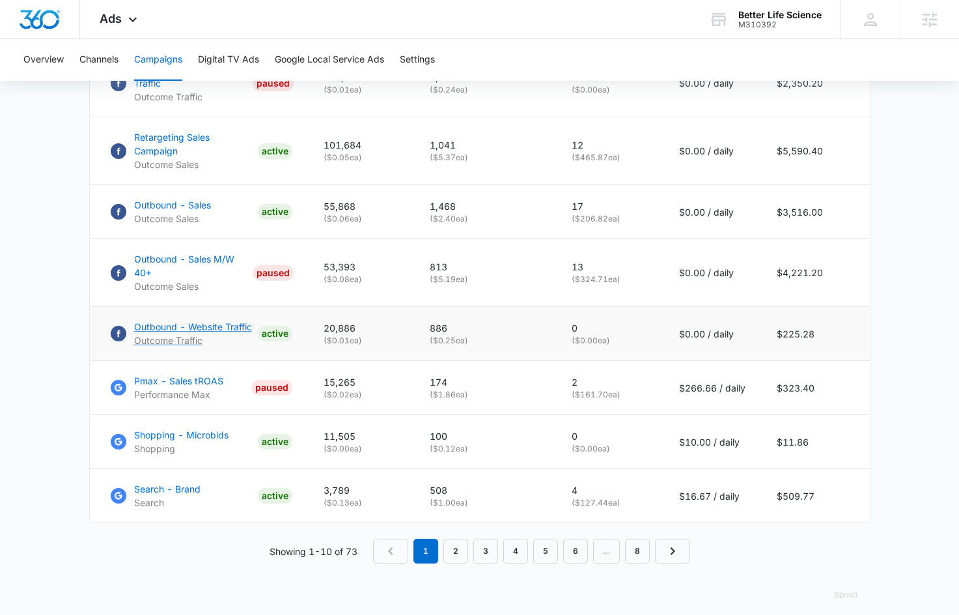
click at [218, 322] on p "Outbound - Website Traffic" at bounding box center [193, 327] width 118 height 14
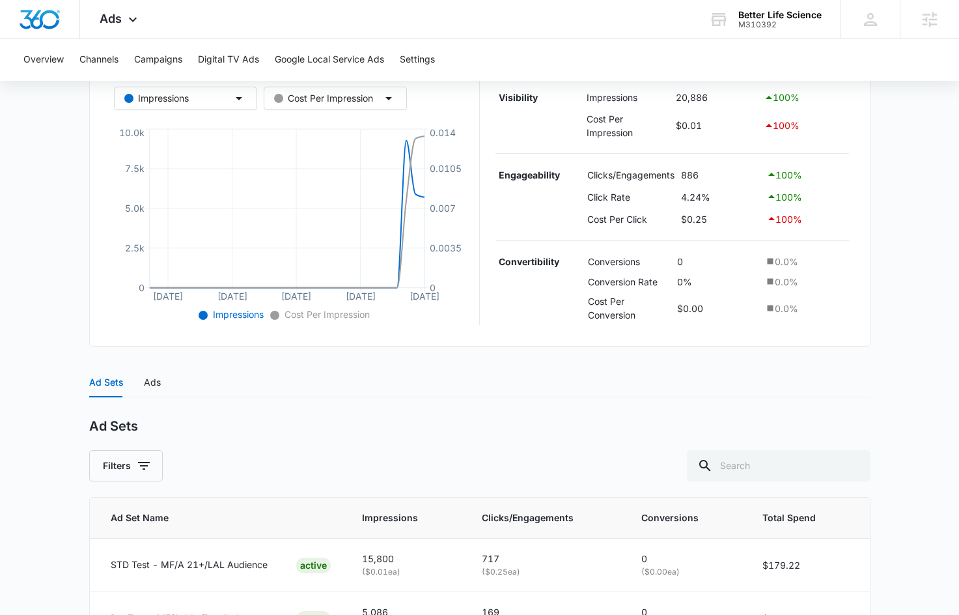
scroll to position [250, 0]
click at [162, 374] on div "Ad Sets Ads" at bounding box center [480, 382] width 782 height 30
click at [158, 375] on div "Ads" at bounding box center [152, 382] width 17 height 14
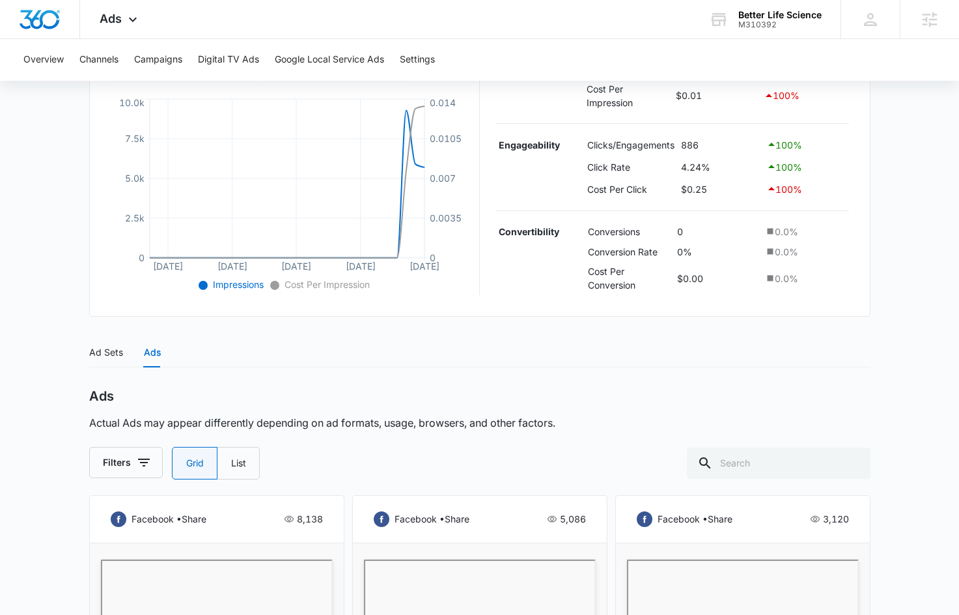
scroll to position [0, 0]
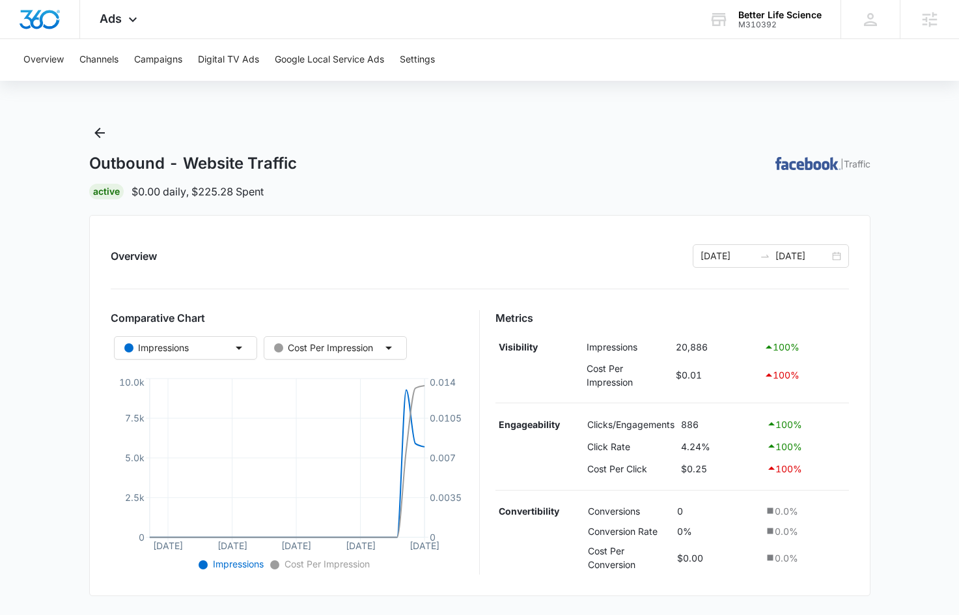
click at [100, 130] on icon "Back" at bounding box center [100, 133] width 16 height 16
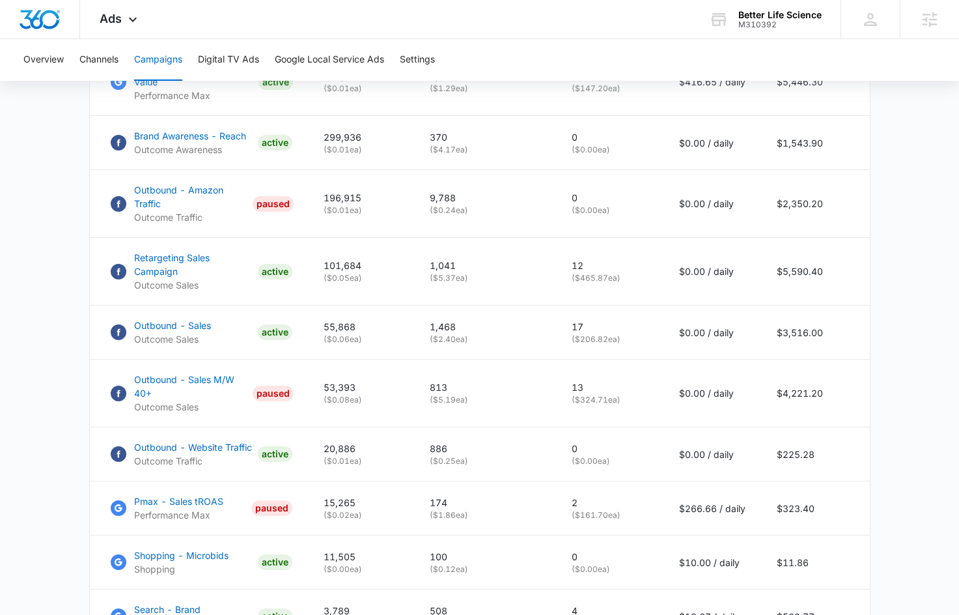
scroll to position [692, 0]
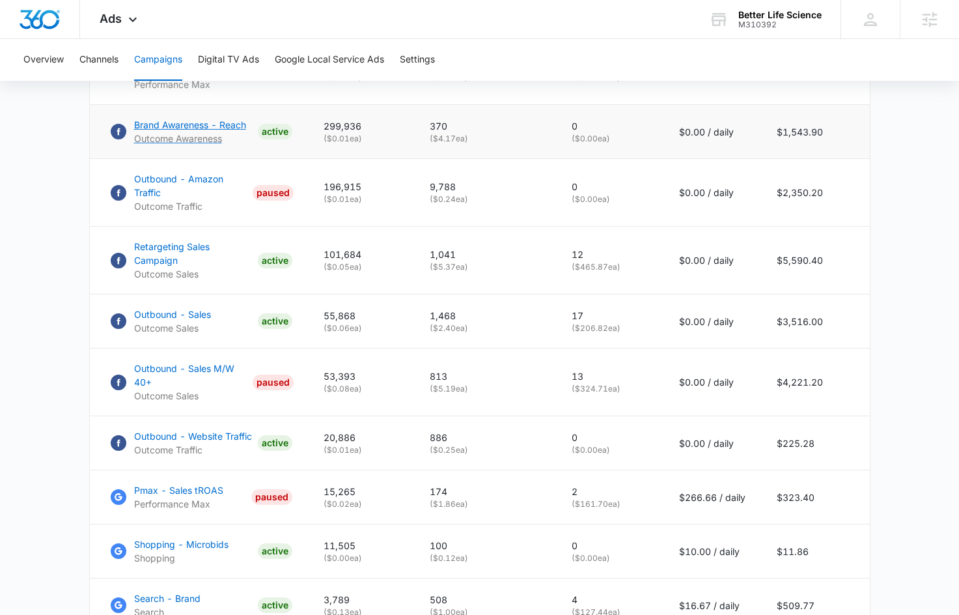
click at [145, 132] on p "Brand Awareness - Reach" at bounding box center [190, 125] width 112 height 14
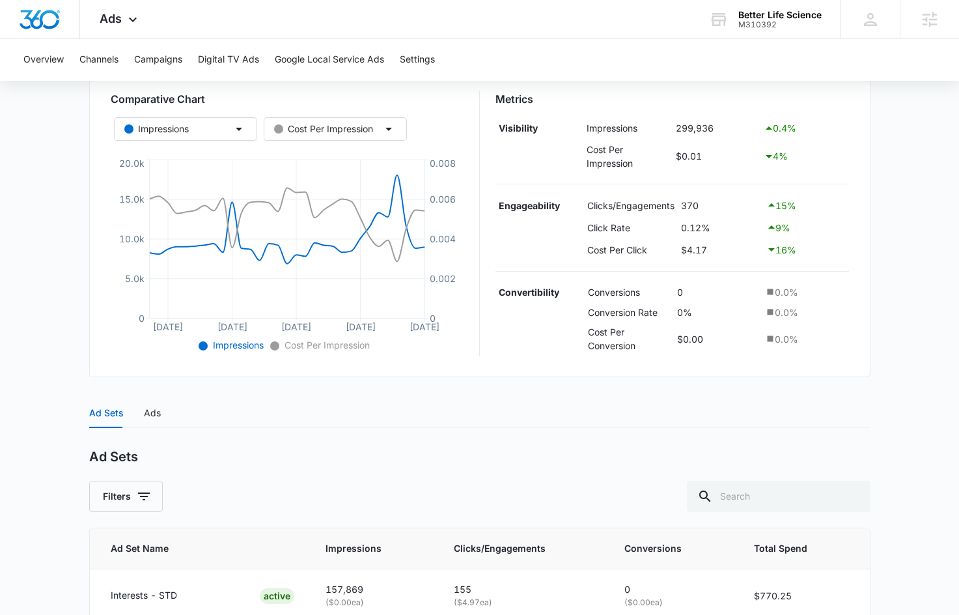
scroll to position [341, 0]
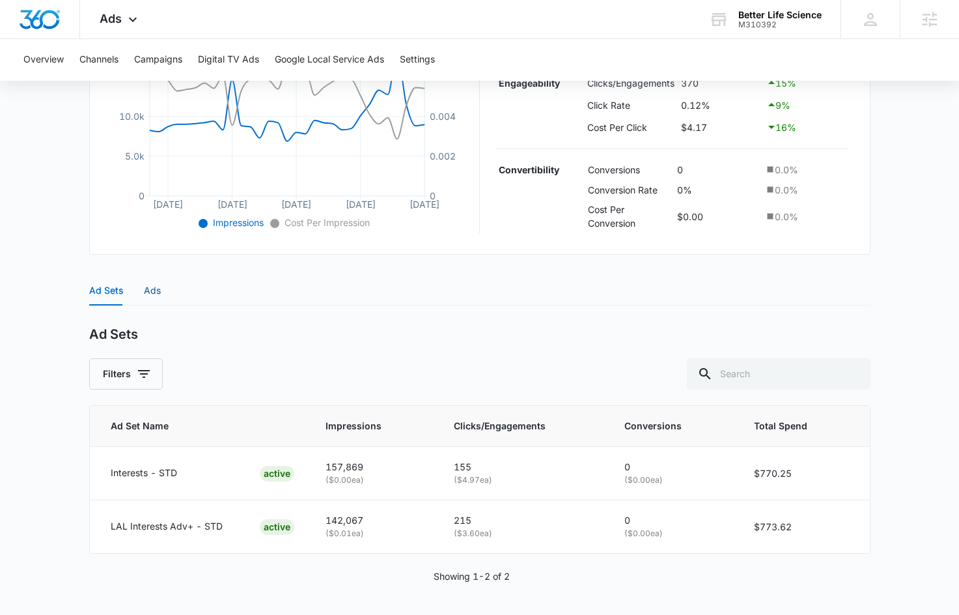
click at [153, 287] on div "Ads" at bounding box center [152, 290] width 17 height 14
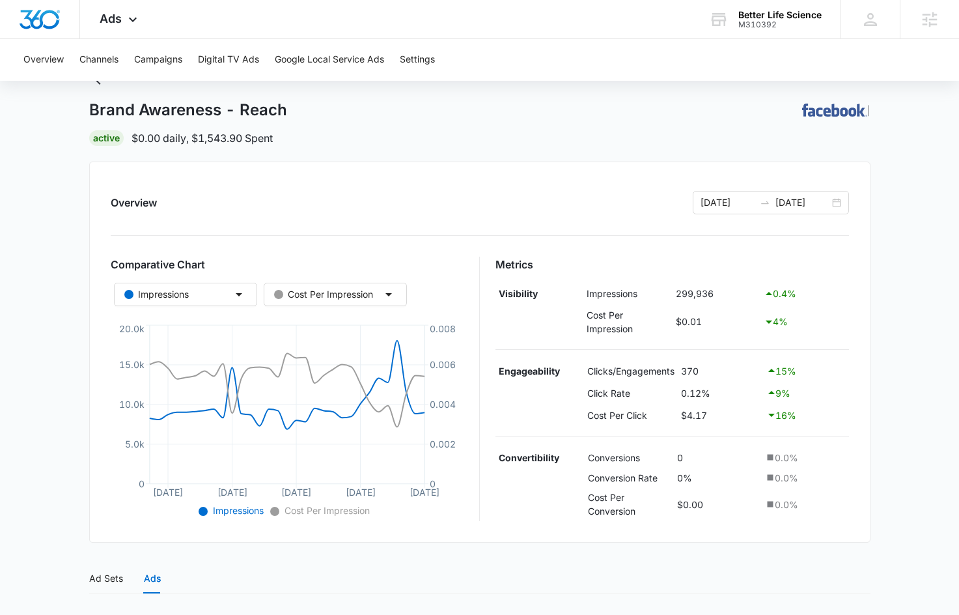
scroll to position [0, 0]
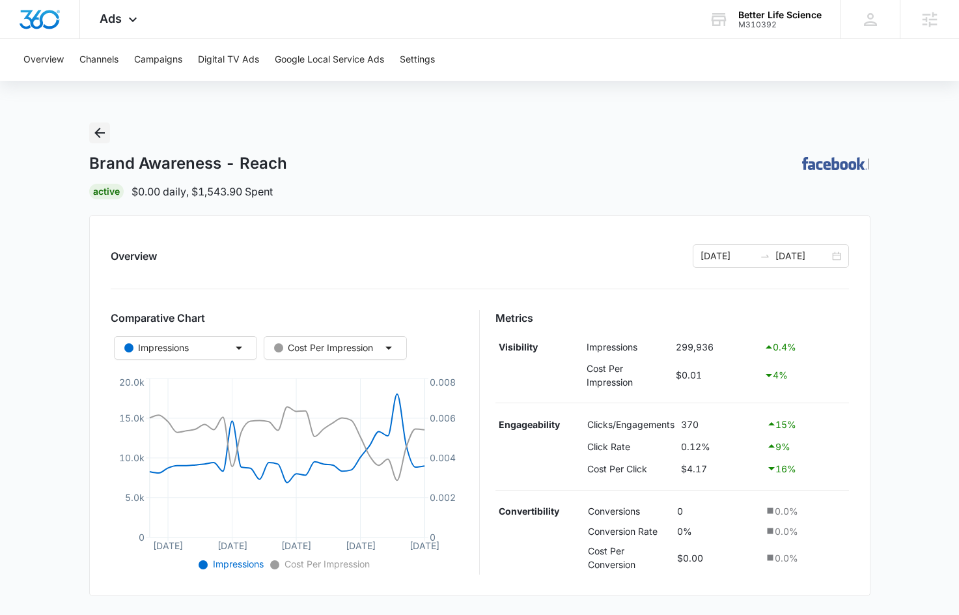
click at [102, 130] on icon "Back" at bounding box center [100, 133] width 16 height 16
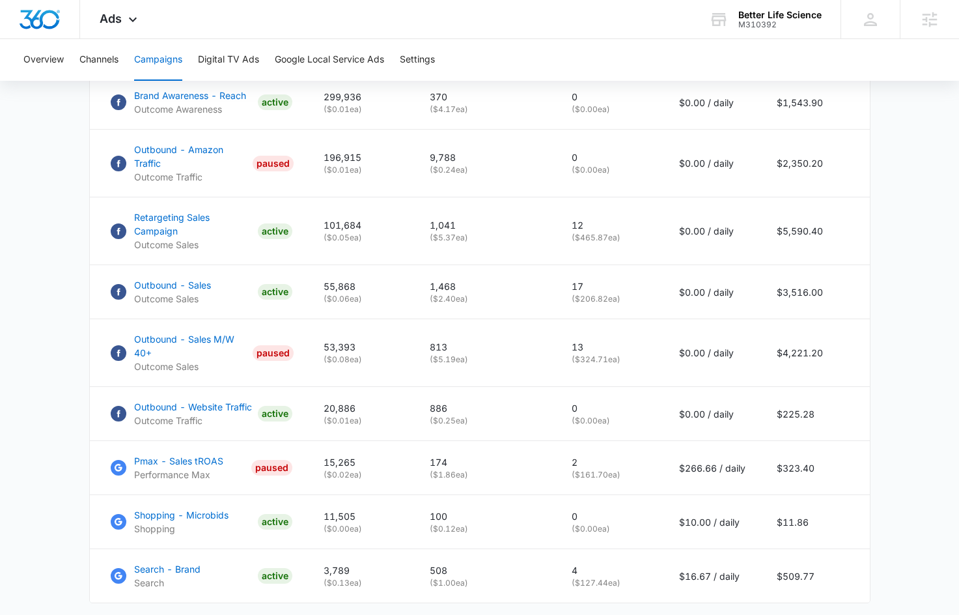
scroll to position [808, 0]
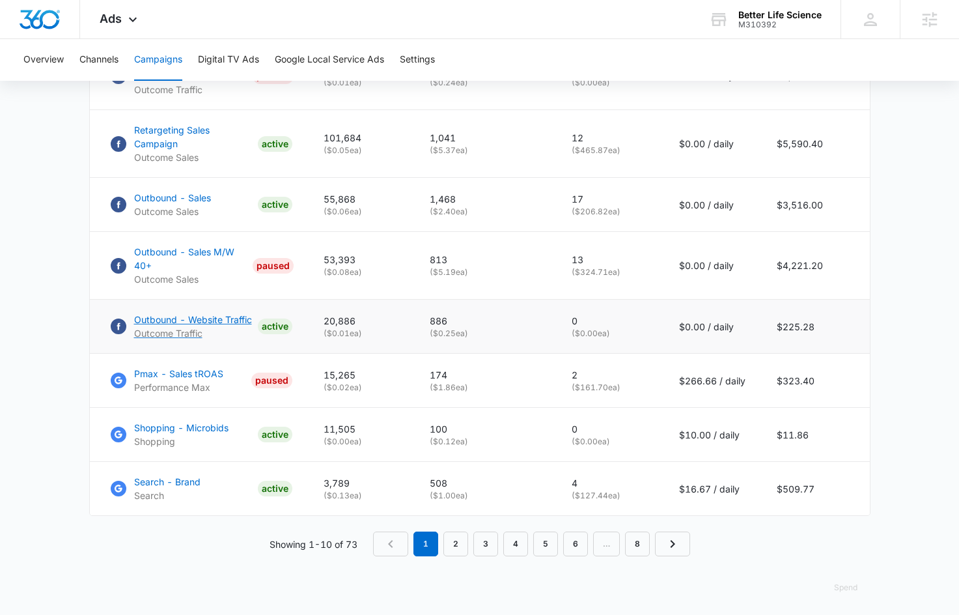
click at [177, 313] on p "Outbound - Website Traffic" at bounding box center [193, 320] width 118 height 14
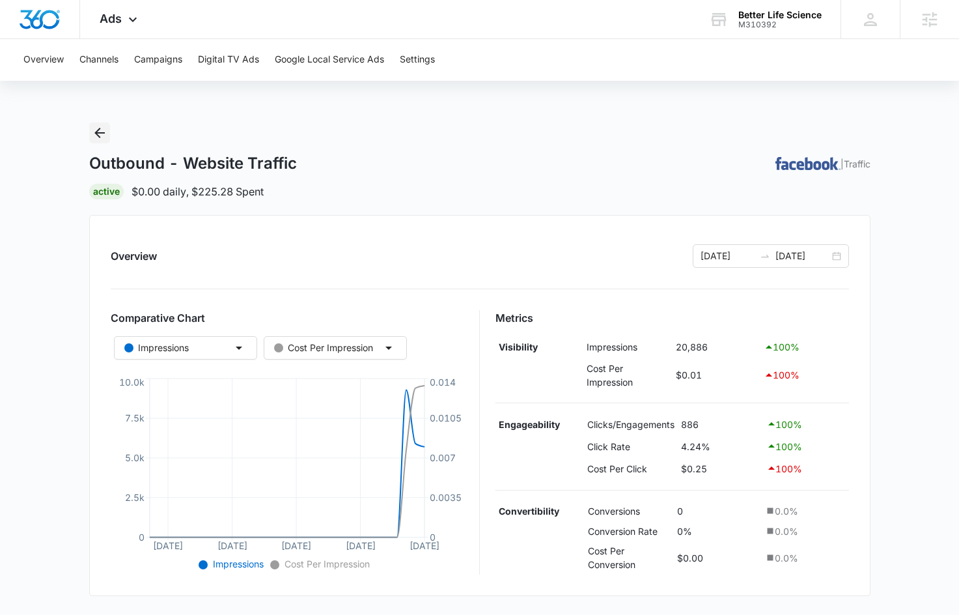
click at [92, 125] on icon "Back" at bounding box center [100, 133] width 16 height 16
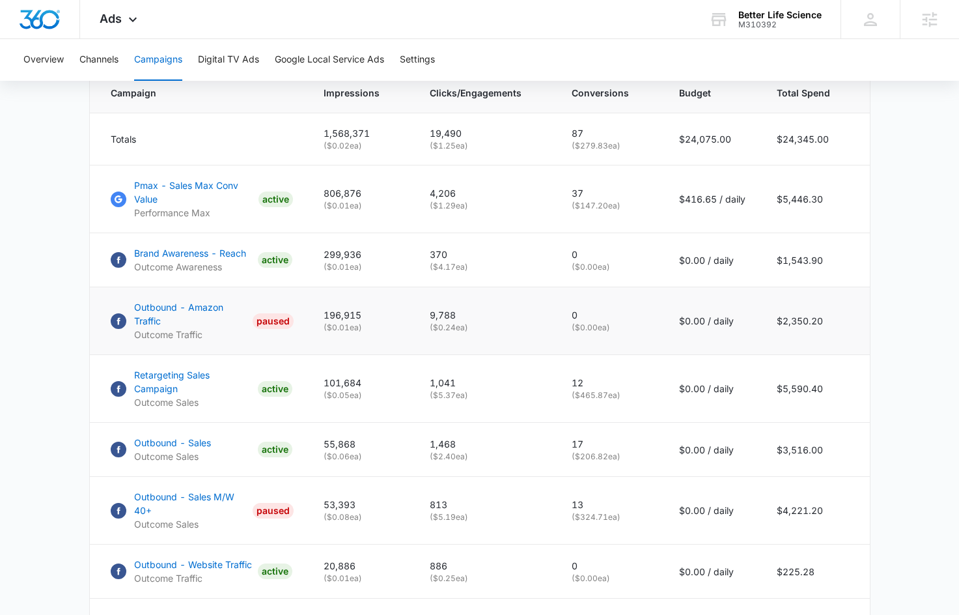
scroll to position [578, 0]
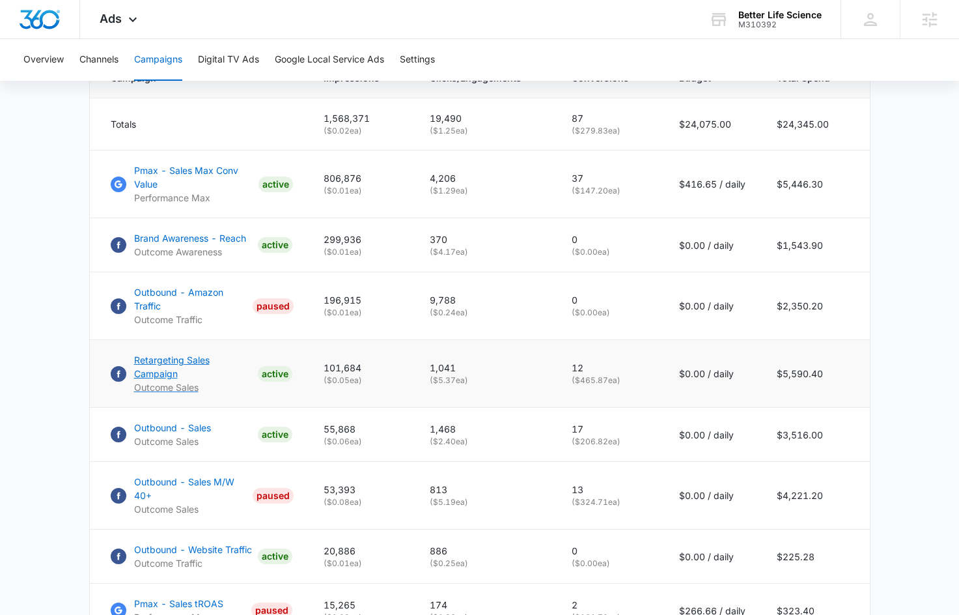
click at [198, 367] on p "Retargeting Sales Campaign" at bounding box center [193, 366] width 119 height 27
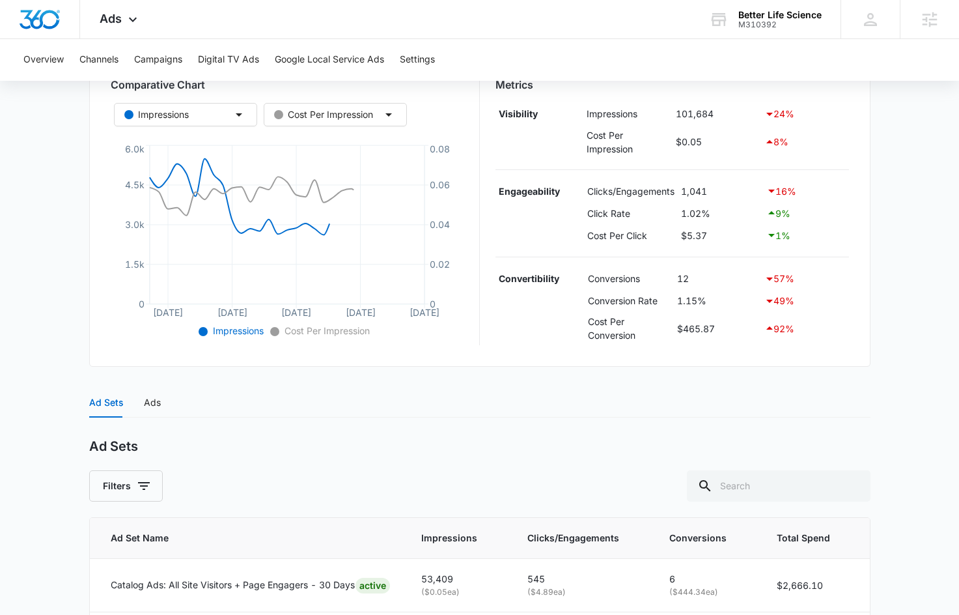
scroll to position [235, 0]
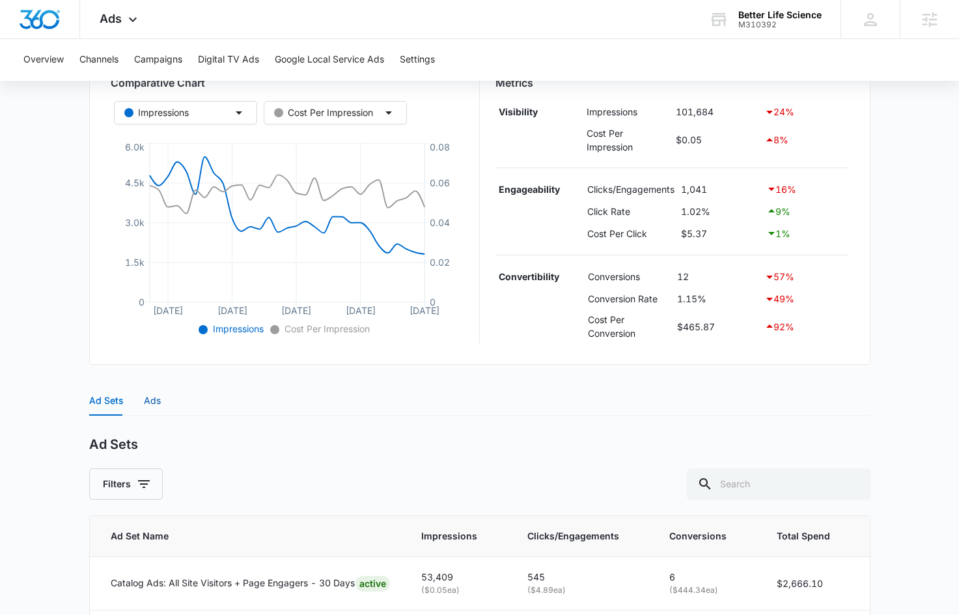
click at [144, 397] on div "Ads" at bounding box center [152, 400] width 17 height 14
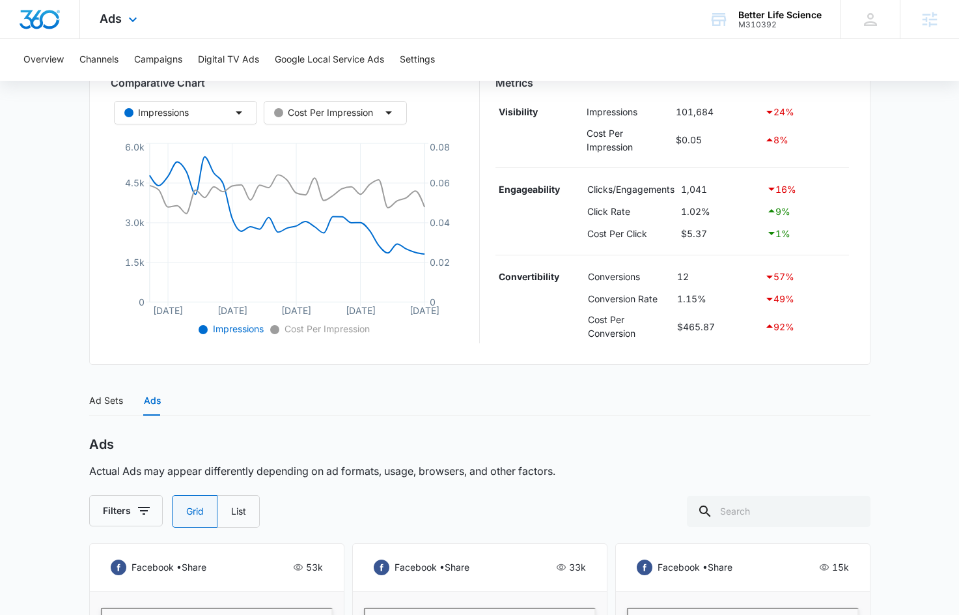
click at [117, 8] on div "Ads Apps Reputation Forms CRM Email Social POS Content Ads Intelligence Files B…" at bounding box center [120, 19] width 80 height 38
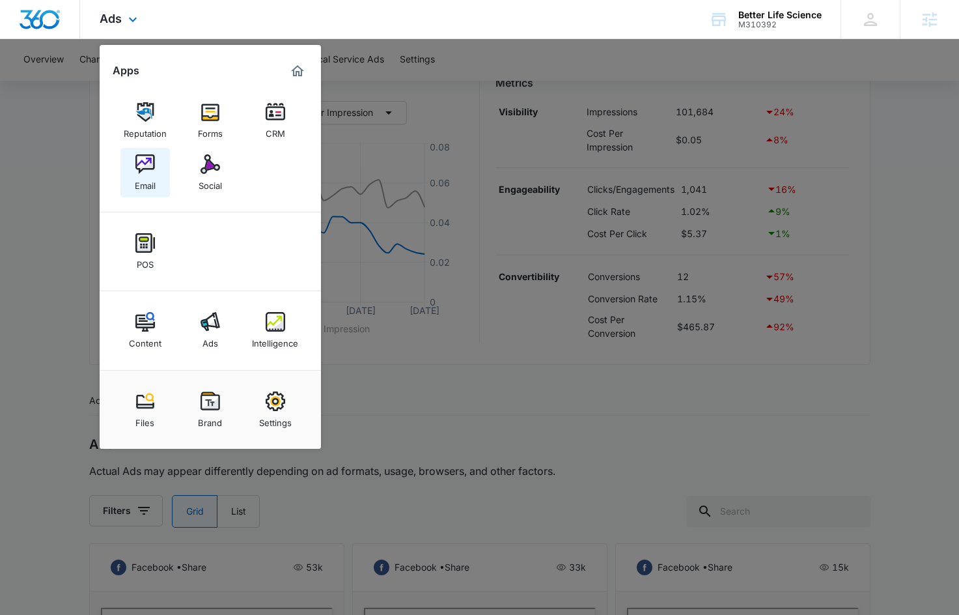
click at [147, 177] on div "Email" at bounding box center [145, 182] width 21 height 17
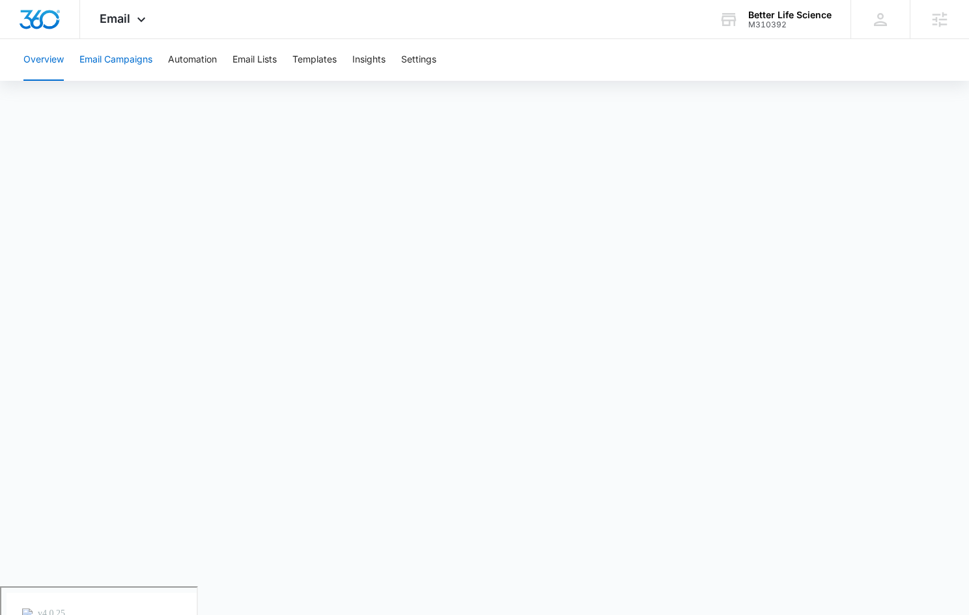
click at [133, 68] on button "Email Campaigns" at bounding box center [115, 60] width 73 height 42
click at [442, 66] on div "Overview Email Campaigns Automation Email Lists Templates Insights Settings" at bounding box center [485, 60] width 938 height 42
click at [436, 64] on button "Settings" at bounding box center [418, 60] width 35 height 42
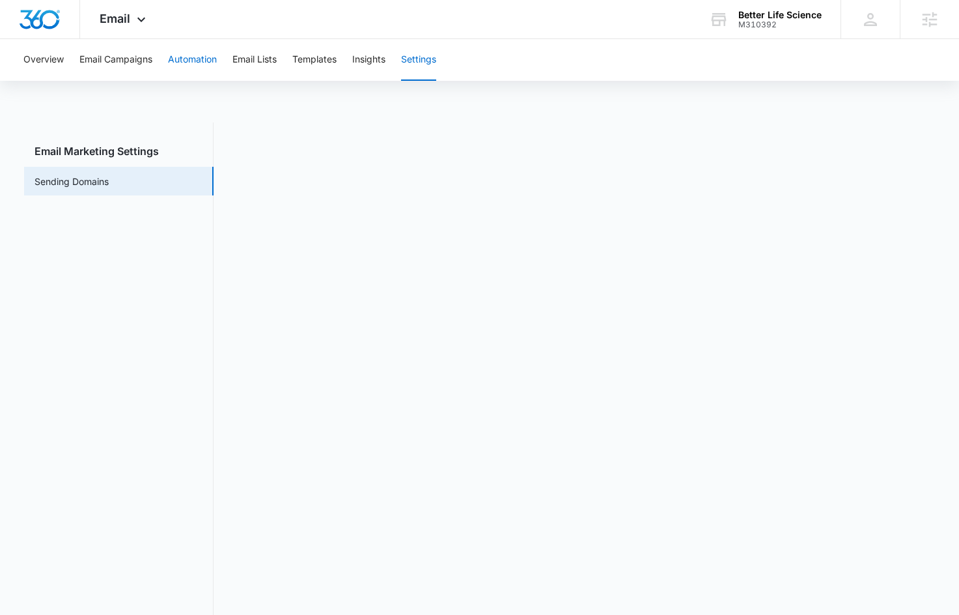
click at [193, 68] on button "Automation" at bounding box center [192, 60] width 49 height 42
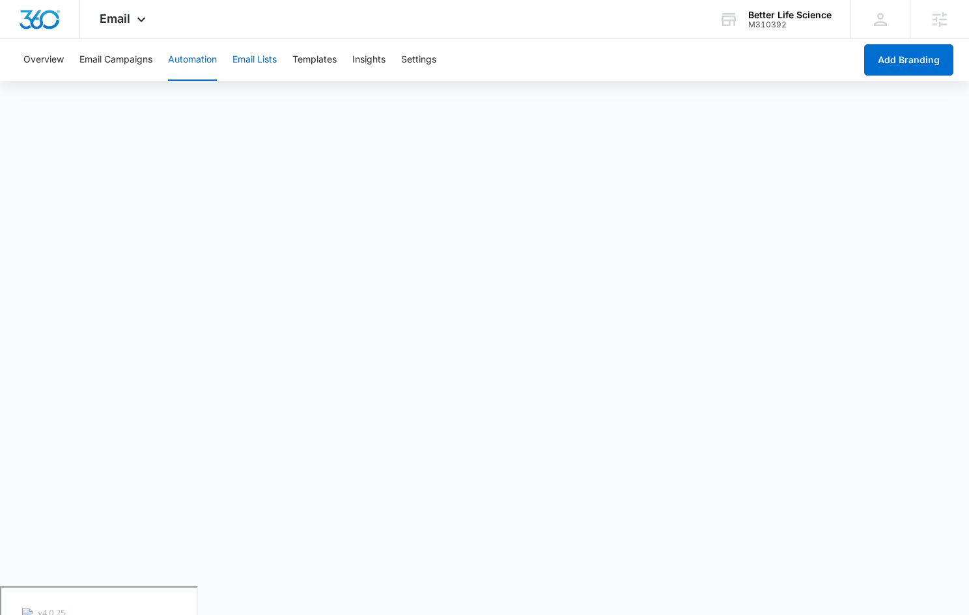
click at [261, 59] on button "Email Lists" at bounding box center [255, 60] width 44 height 42
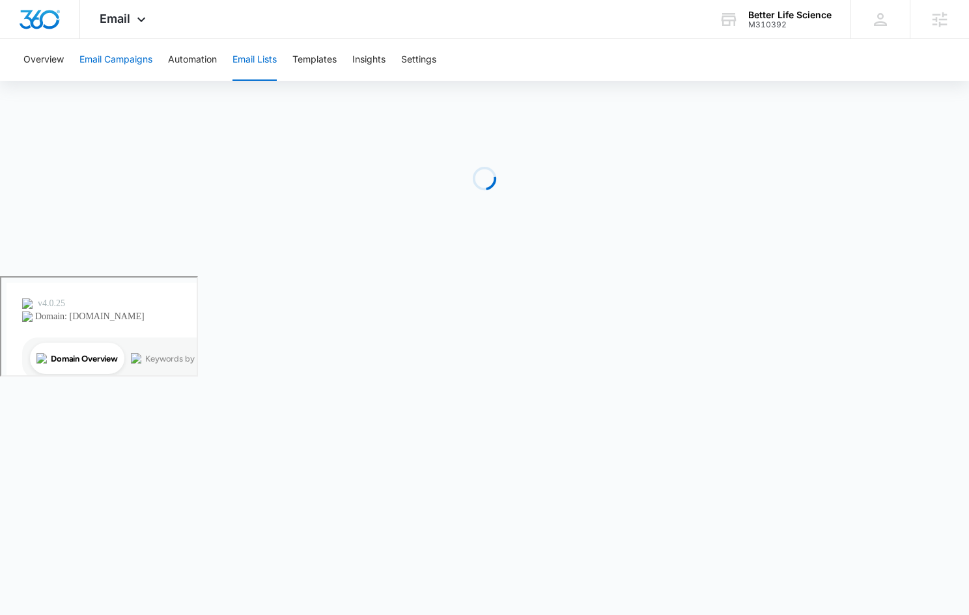
click at [140, 57] on button "Email Campaigns" at bounding box center [115, 60] width 73 height 42
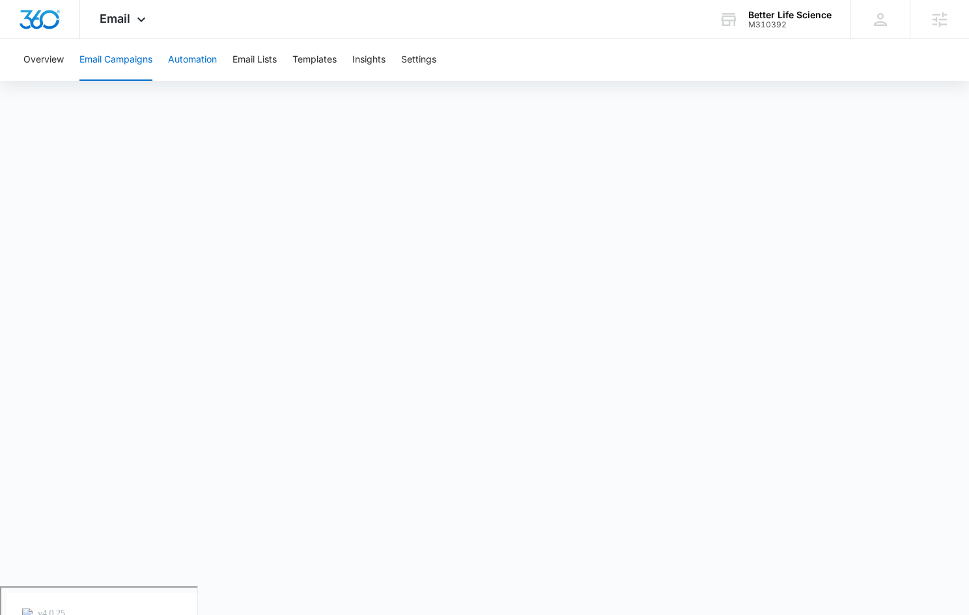
click at [182, 63] on button "Automation" at bounding box center [192, 60] width 49 height 42
click at [137, 54] on button "Email Campaigns" at bounding box center [115, 60] width 73 height 42
click at [130, 19] on div "Email Apps Reputation Forms CRM Email Social POS Content Ads Intelligence Files…" at bounding box center [124, 19] width 89 height 38
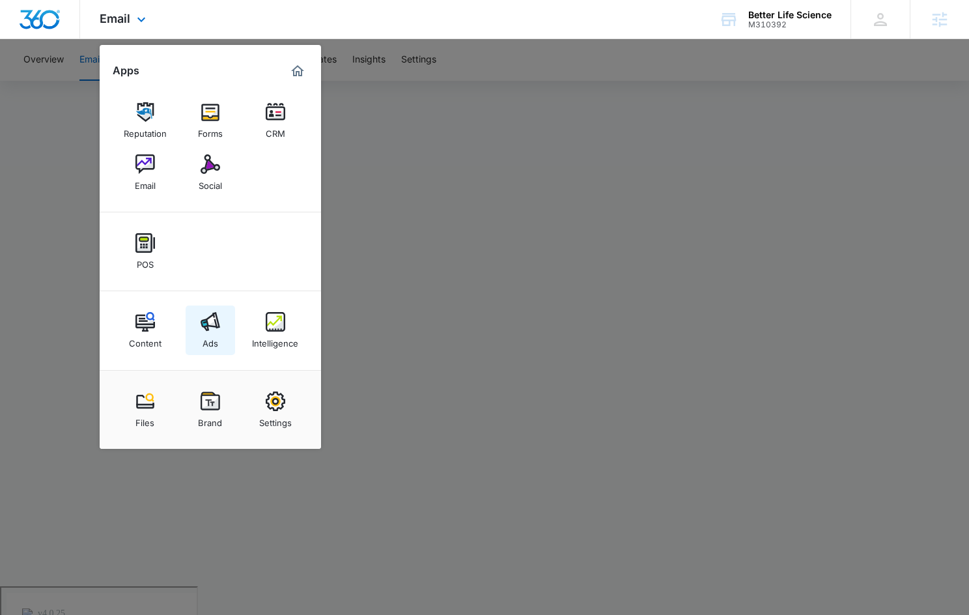
click at [212, 337] on div "Ads" at bounding box center [211, 340] width 16 height 17
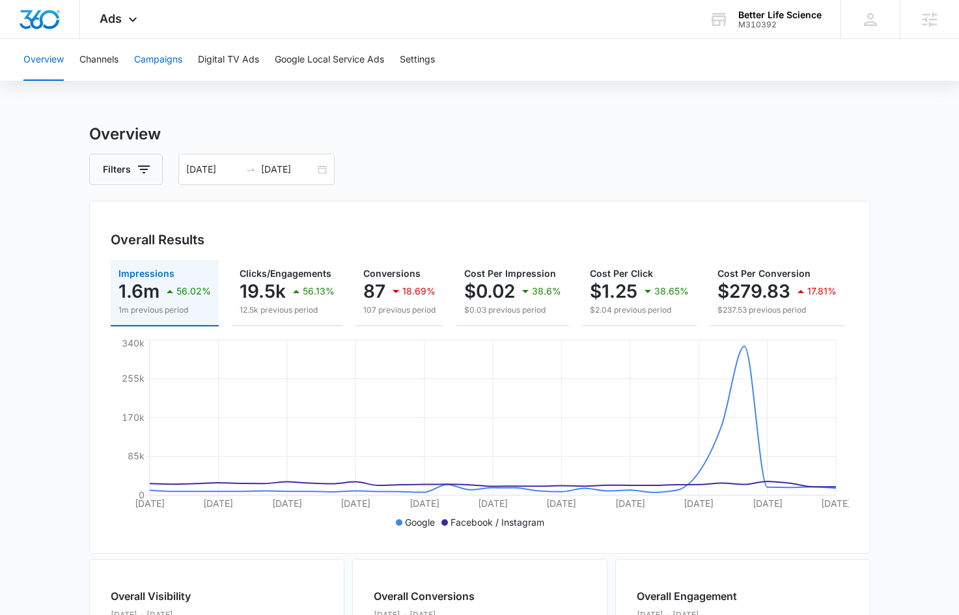
click at [165, 57] on button "Campaigns" at bounding box center [158, 60] width 48 height 42
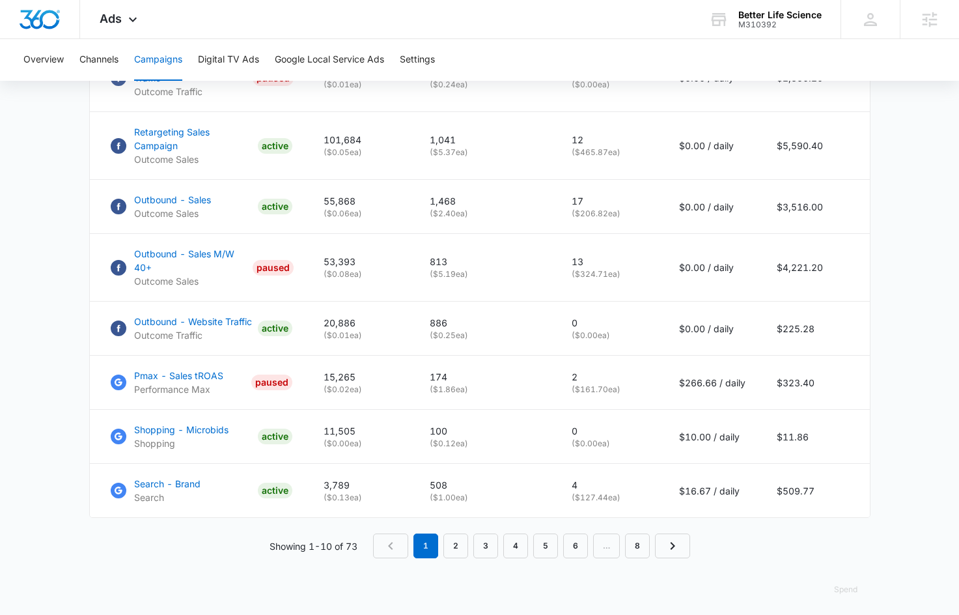
scroll to position [808, 0]
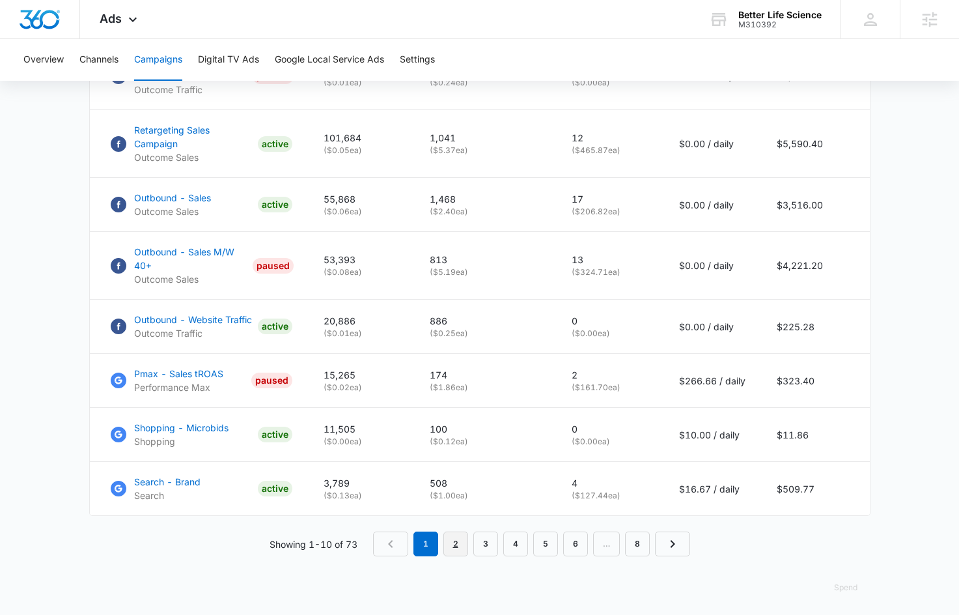
click at [450, 532] on link "2" at bounding box center [456, 544] width 25 height 25
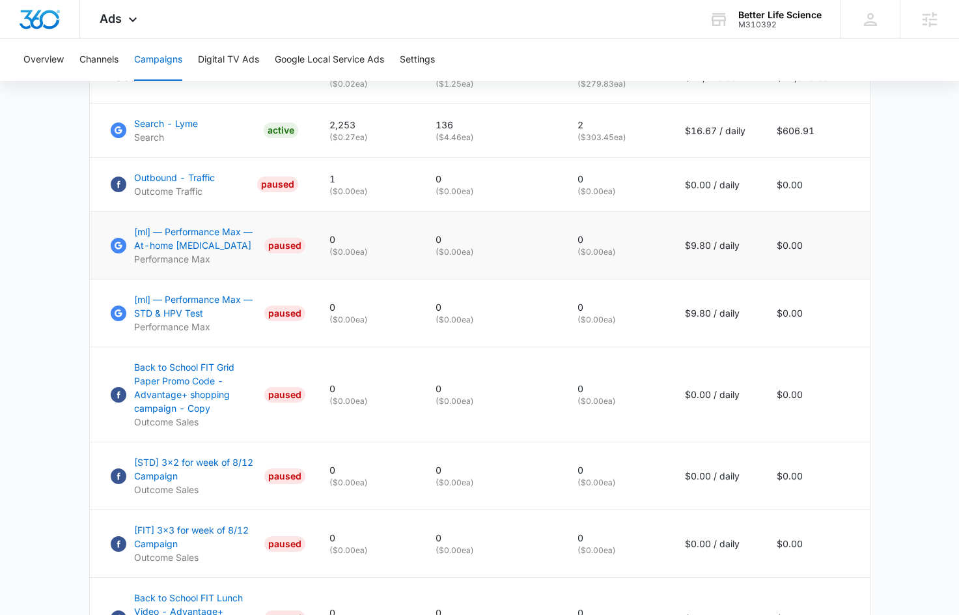
scroll to position [904, 0]
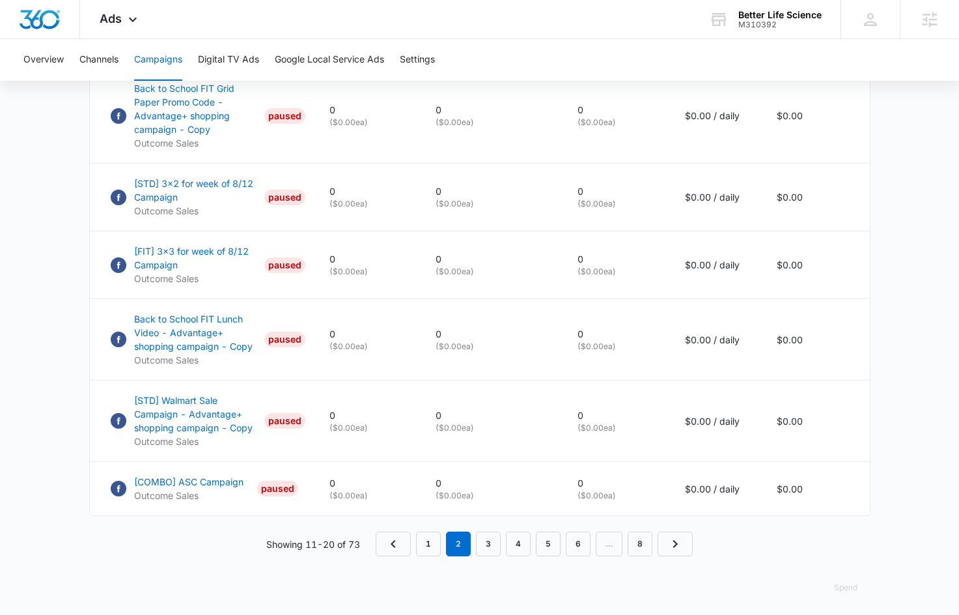
click at [444, 541] on nav "1 2 3 4 5 6 … 8" at bounding box center [534, 544] width 317 height 25
click at [421, 541] on link "1" at bounding box center [428, 544] width 25 height 25
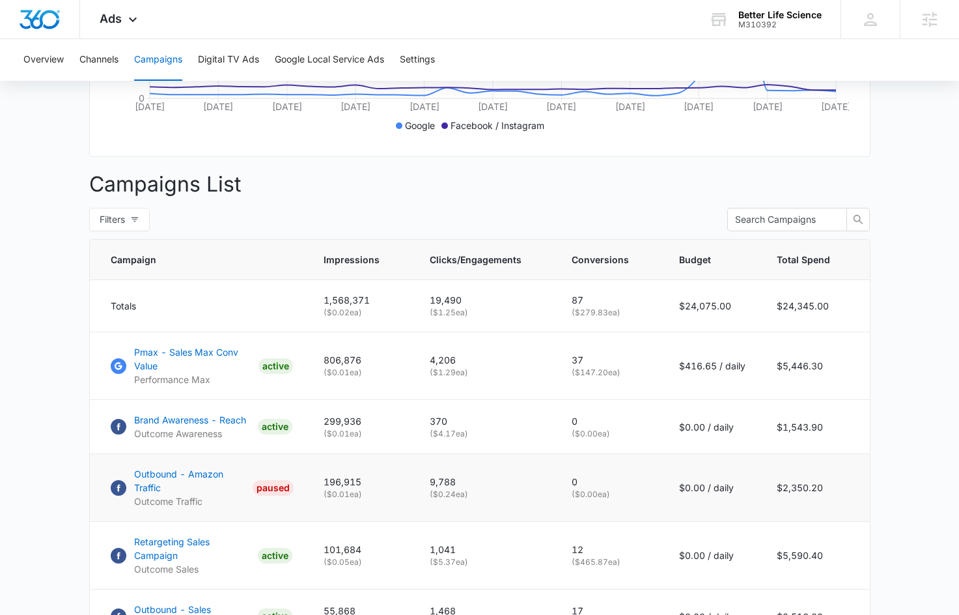
scroll to position [394, 0]
